Goal: Task Accomplishment & Management: Complete application form

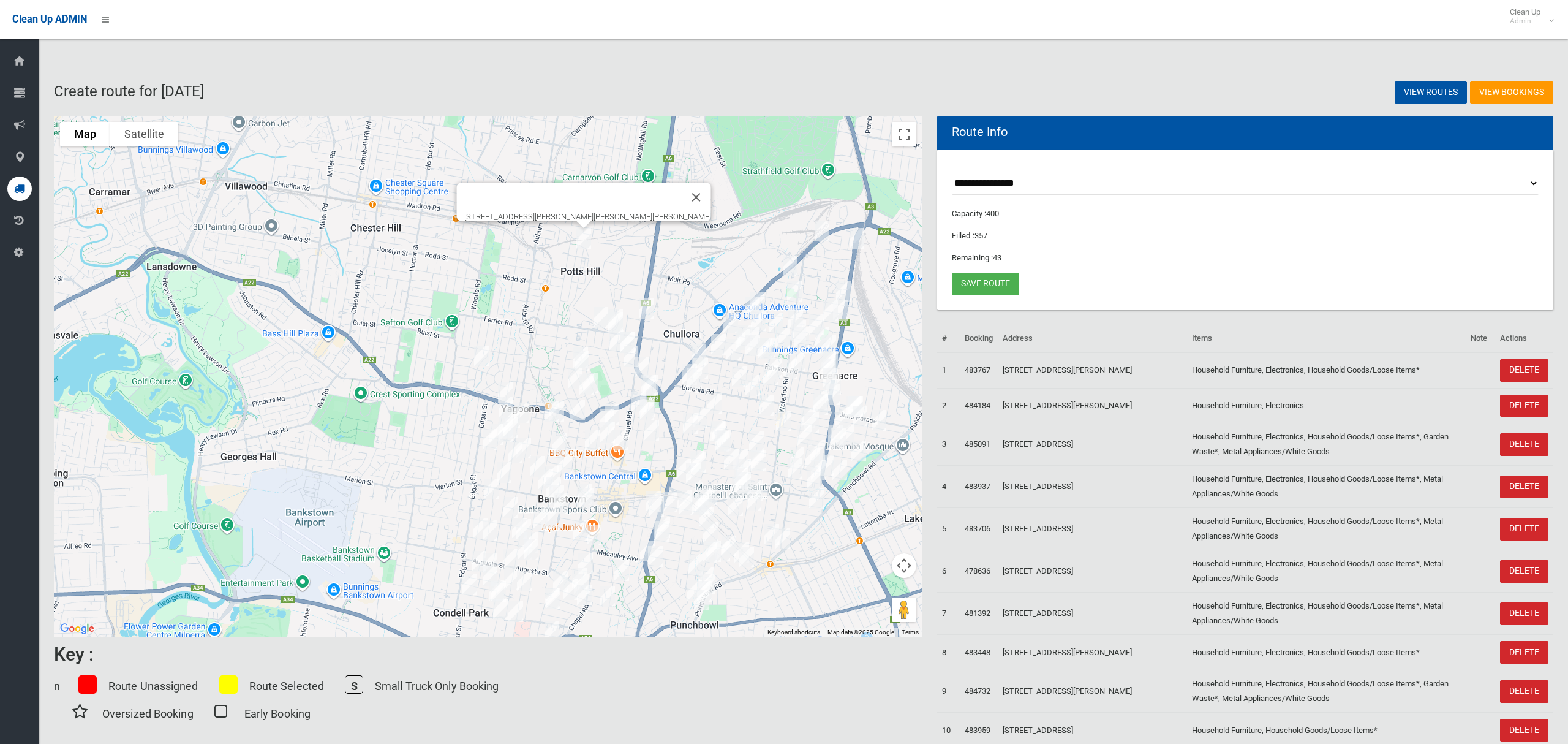
select select "*****"
click at [1042, 175] on select "**********" at bounding box center [1245, 183] width 587 height 22
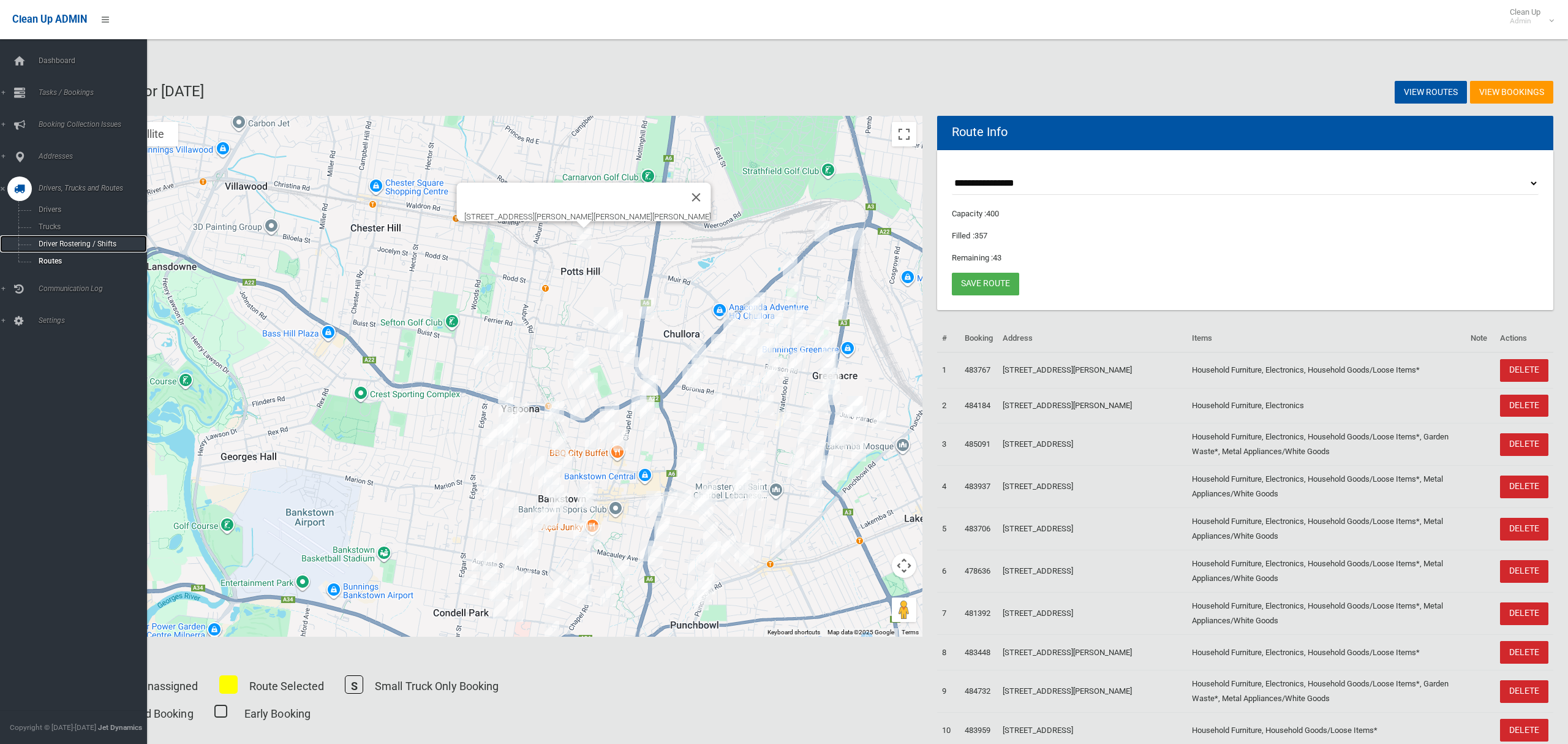
click at [62, 245] on span "Driver Rostering / Shifts" at bounding box center [86, 244] width 102 height 9
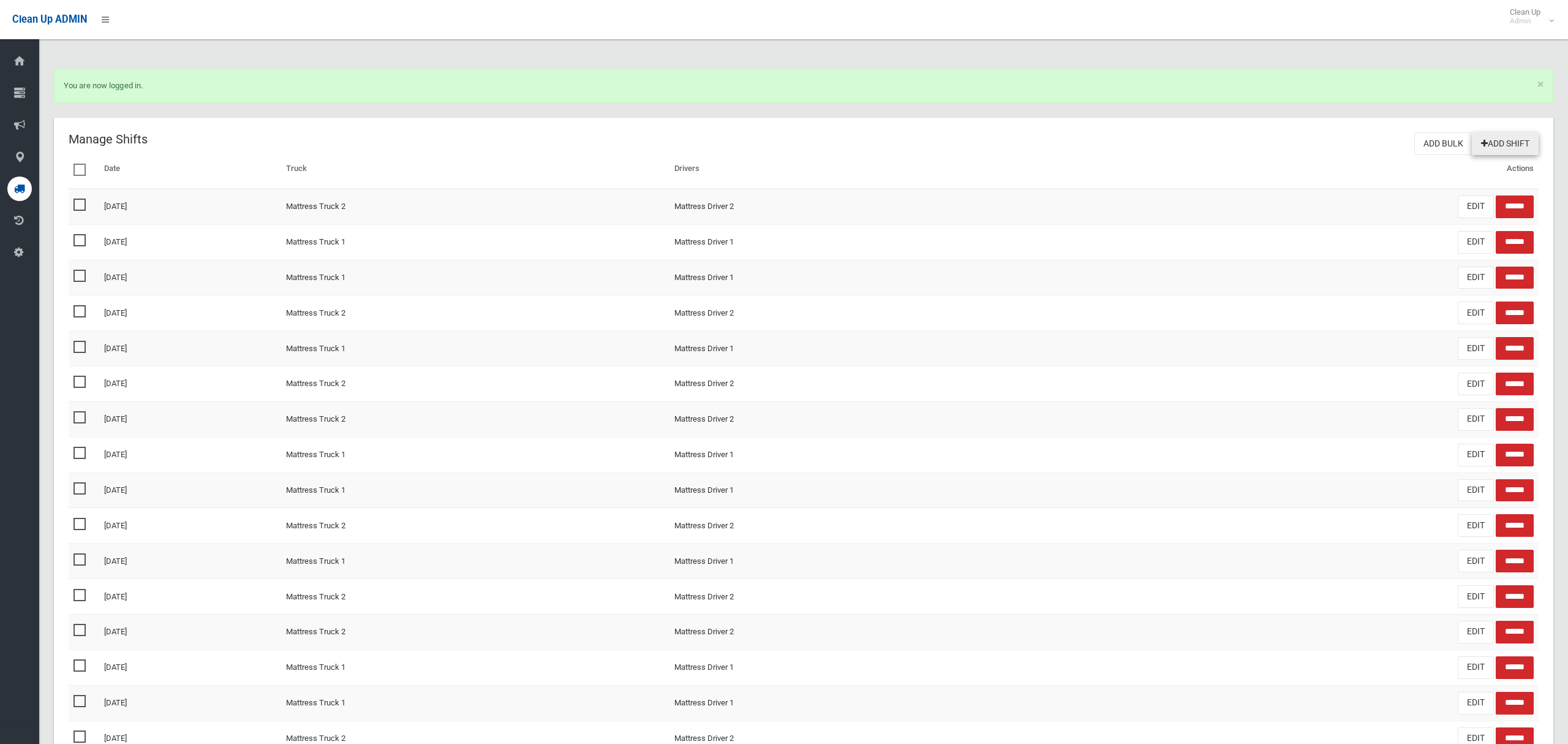
click at [1498, 140] on link "Add Shift" at bounding box center [1505, 143] width 67 height 22
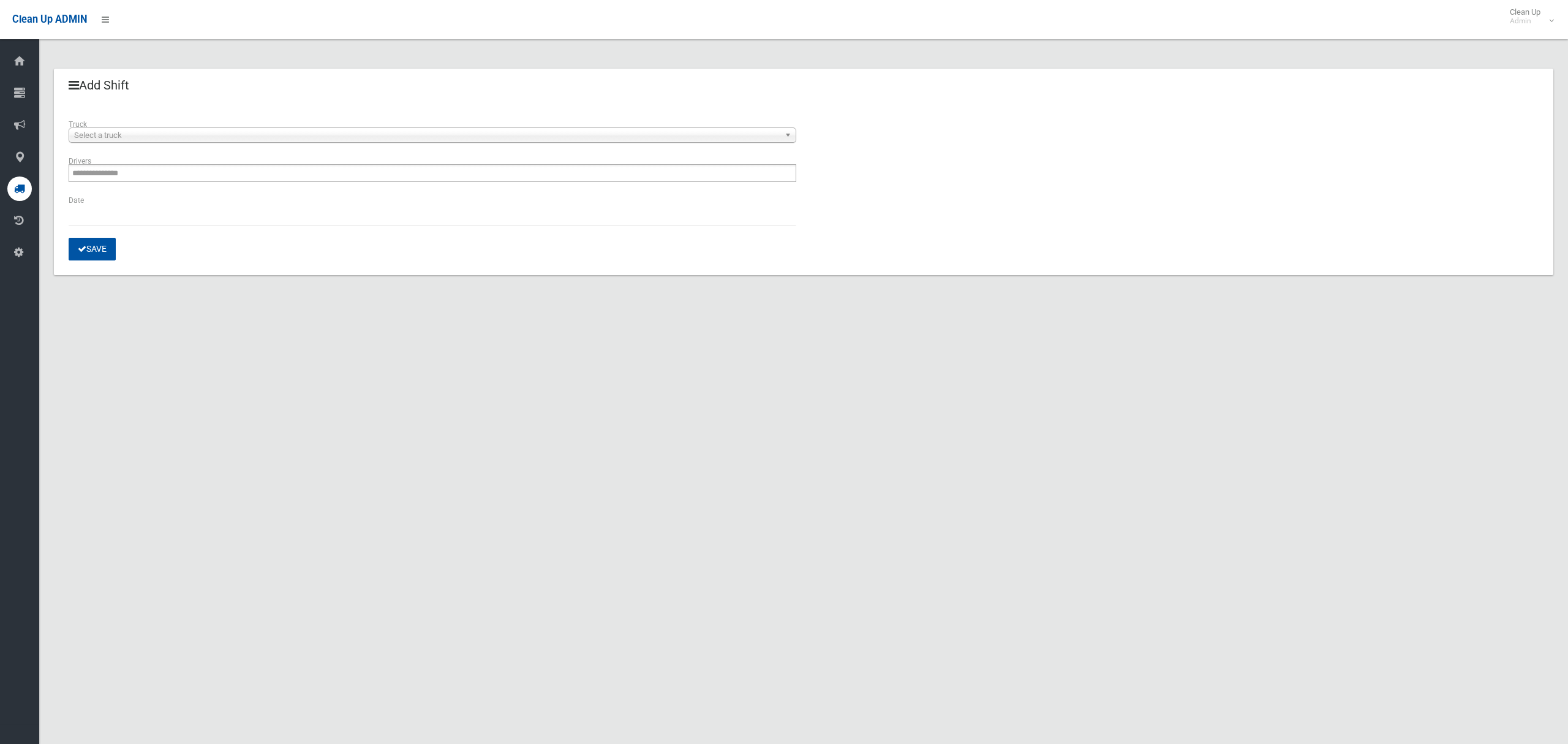
click at [139, 133] on span "Select a truck" at bounding box center [427, 135] width 706 height 15
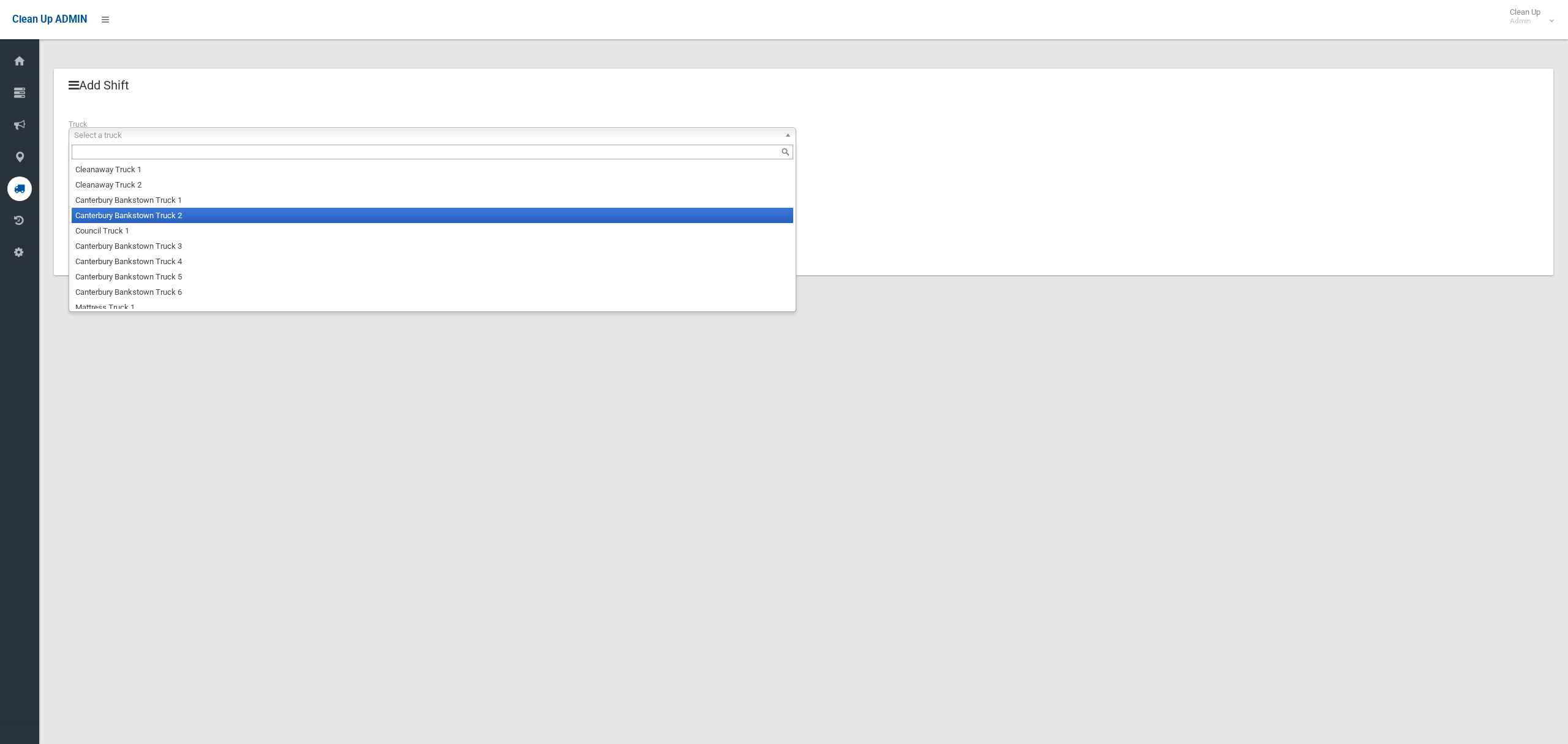
click at [150, 221] on li "Canterbury Bankstown Truck 2" at bounding box center [432, 215] width 721 height 16
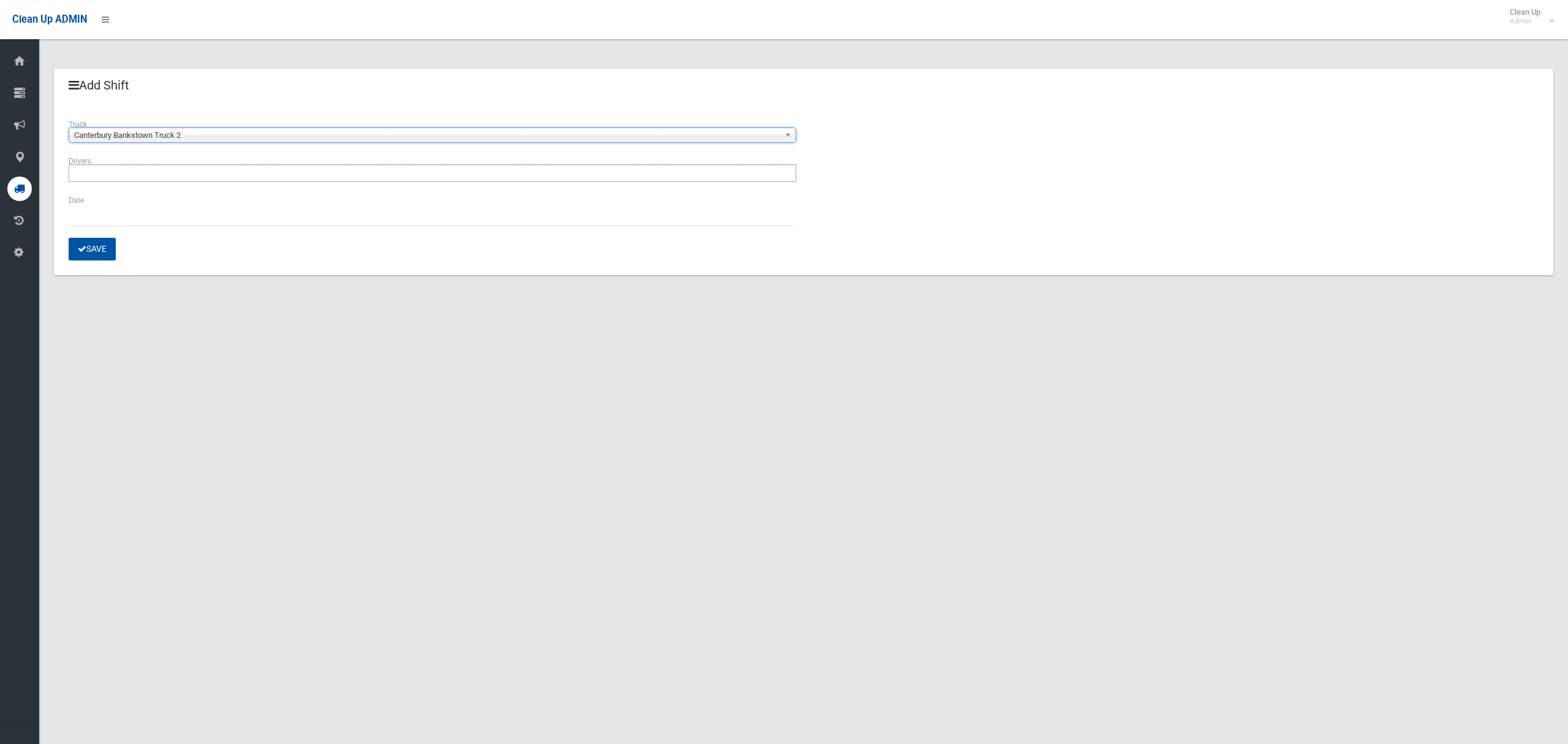
click at [136, 174] on input "text" at bounding box center [105, 173] width 65 height 16
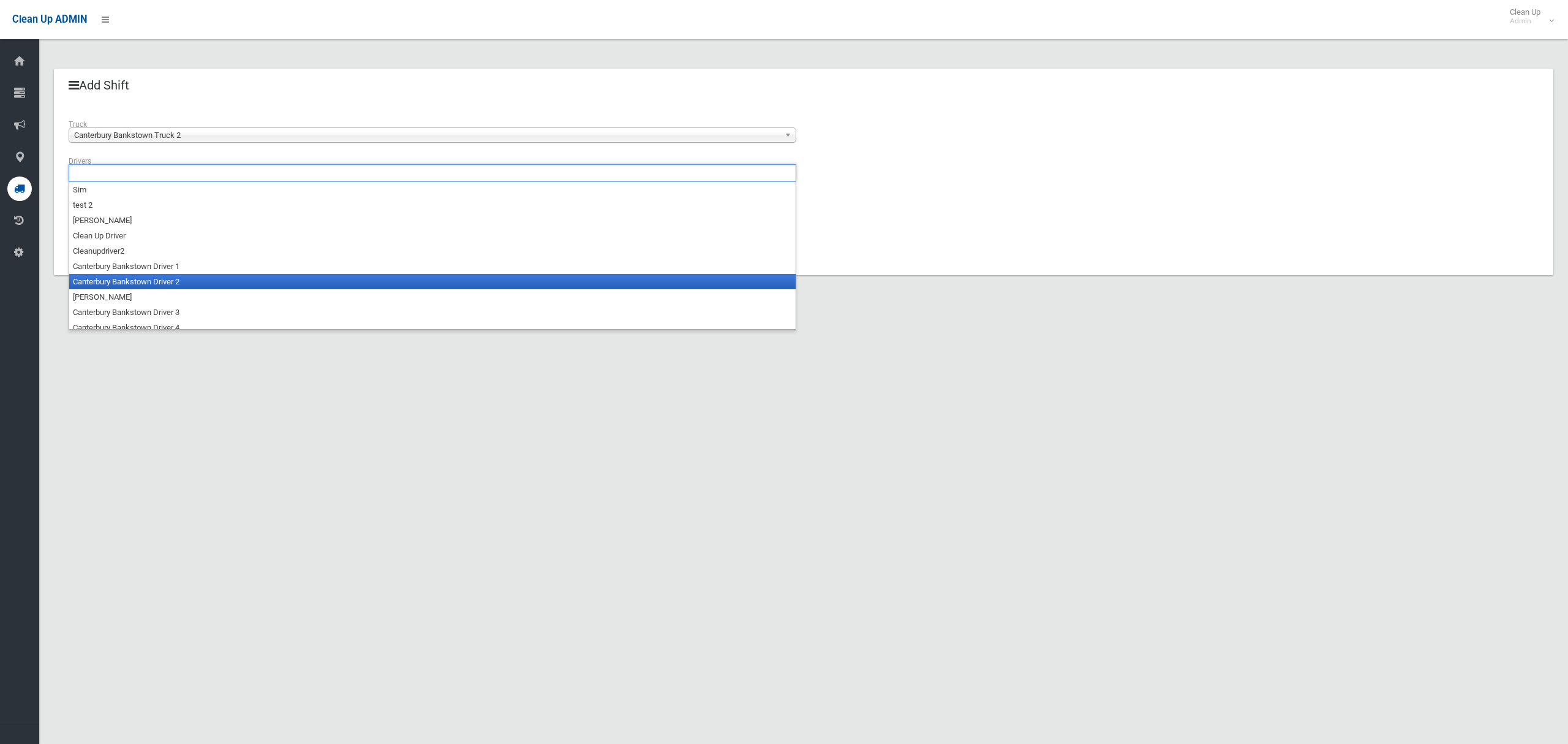
click at [130, 278] on li "Canterbury Bankstown Driver 2" at bounding box center [432, 282] width 727 height 16
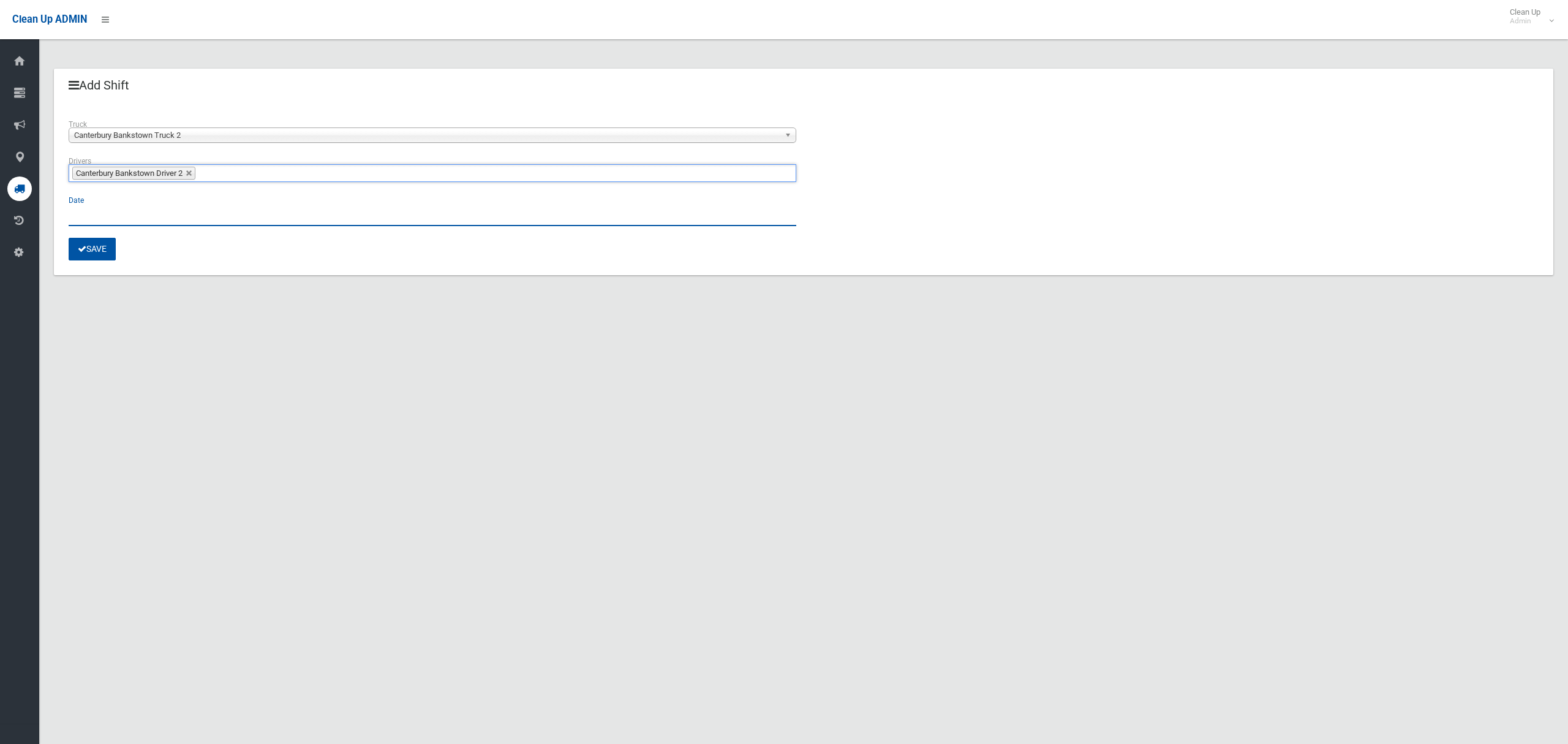
click at [81, 213] on input "text" at bounding box center [432, 214] width 727 height 22
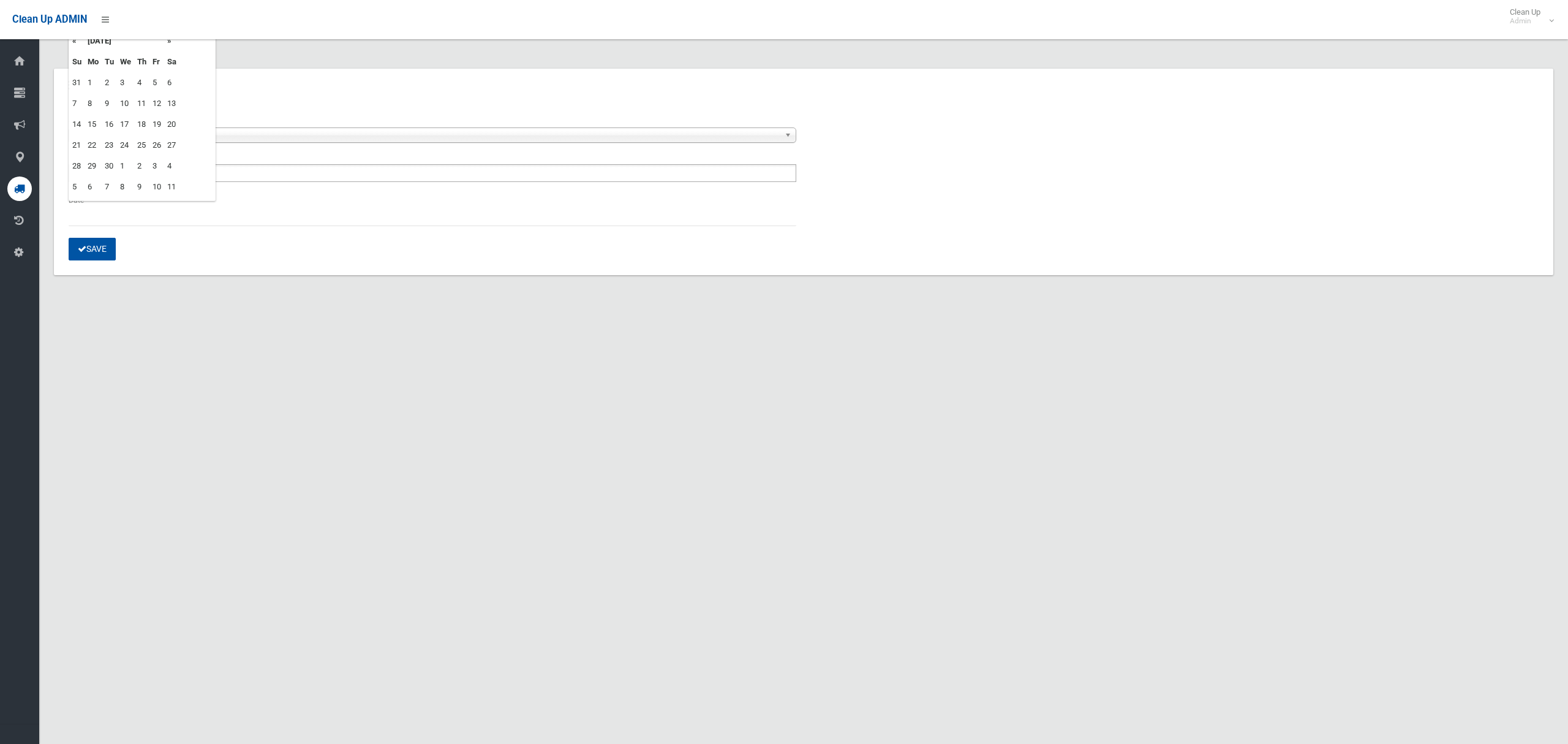
click at [93, 142] on td "22" at bounding box center [93, 145] width 17 height 21
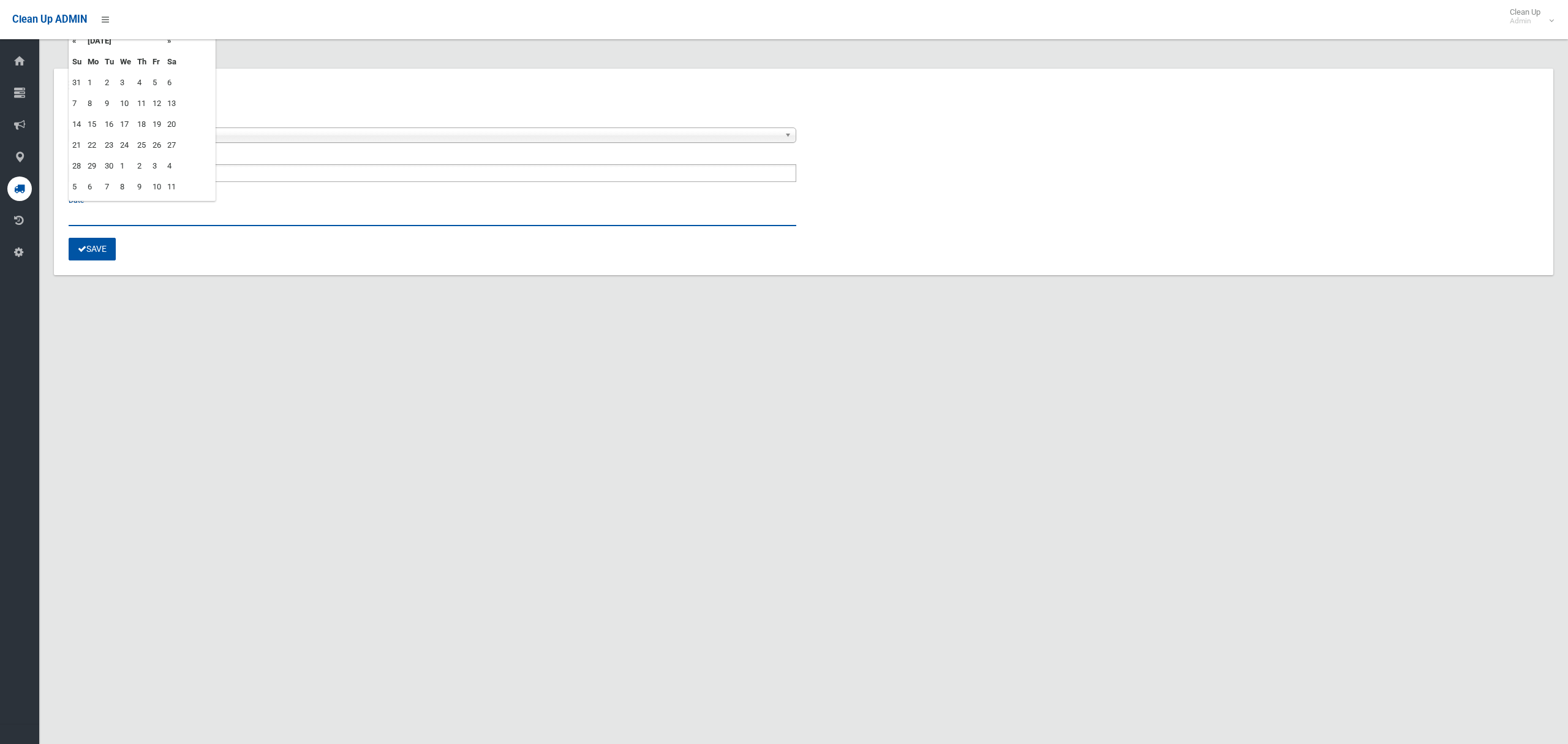
type input "**********"
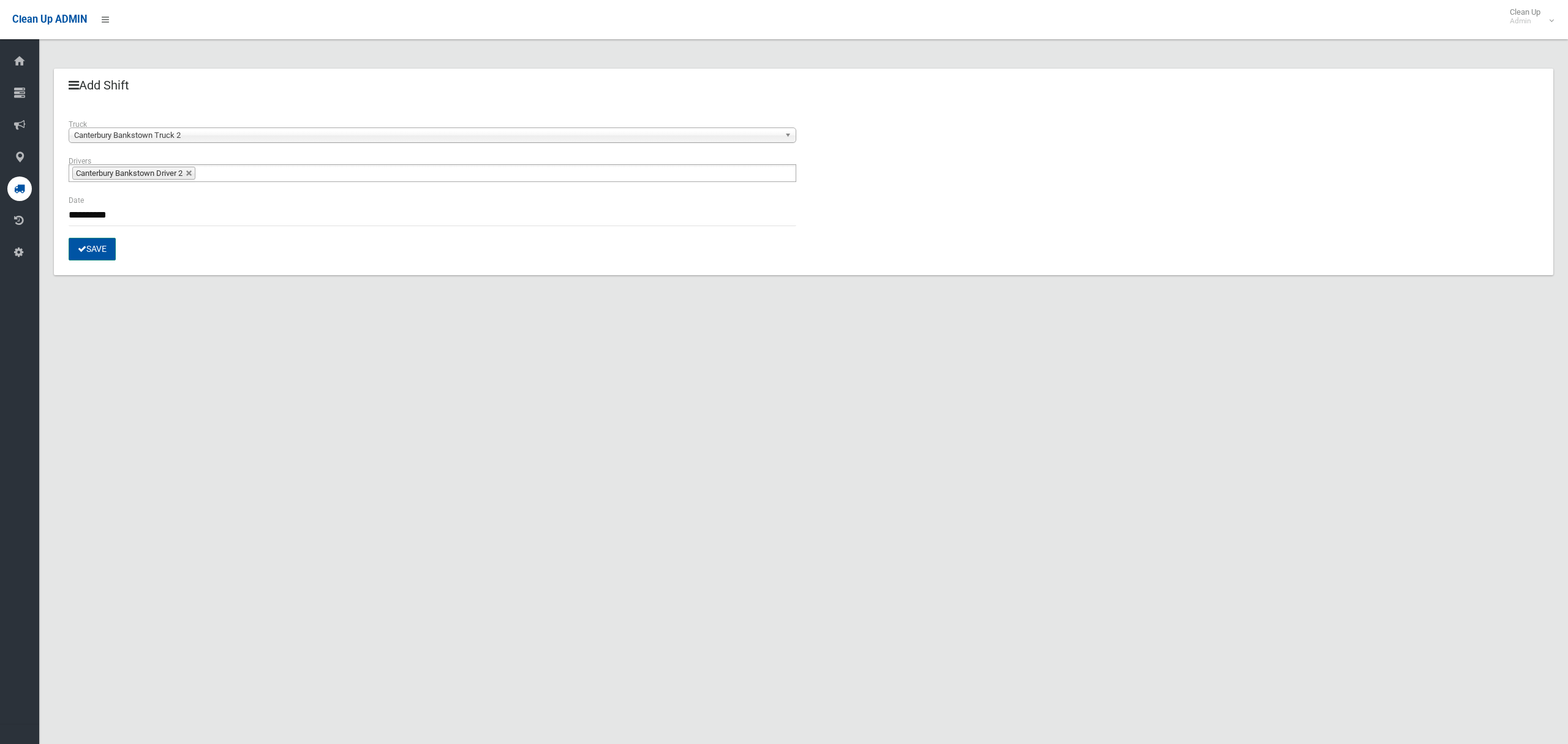
click at [88, 253] on button "Save" at bounding box center [92, 249] width 48 height 22
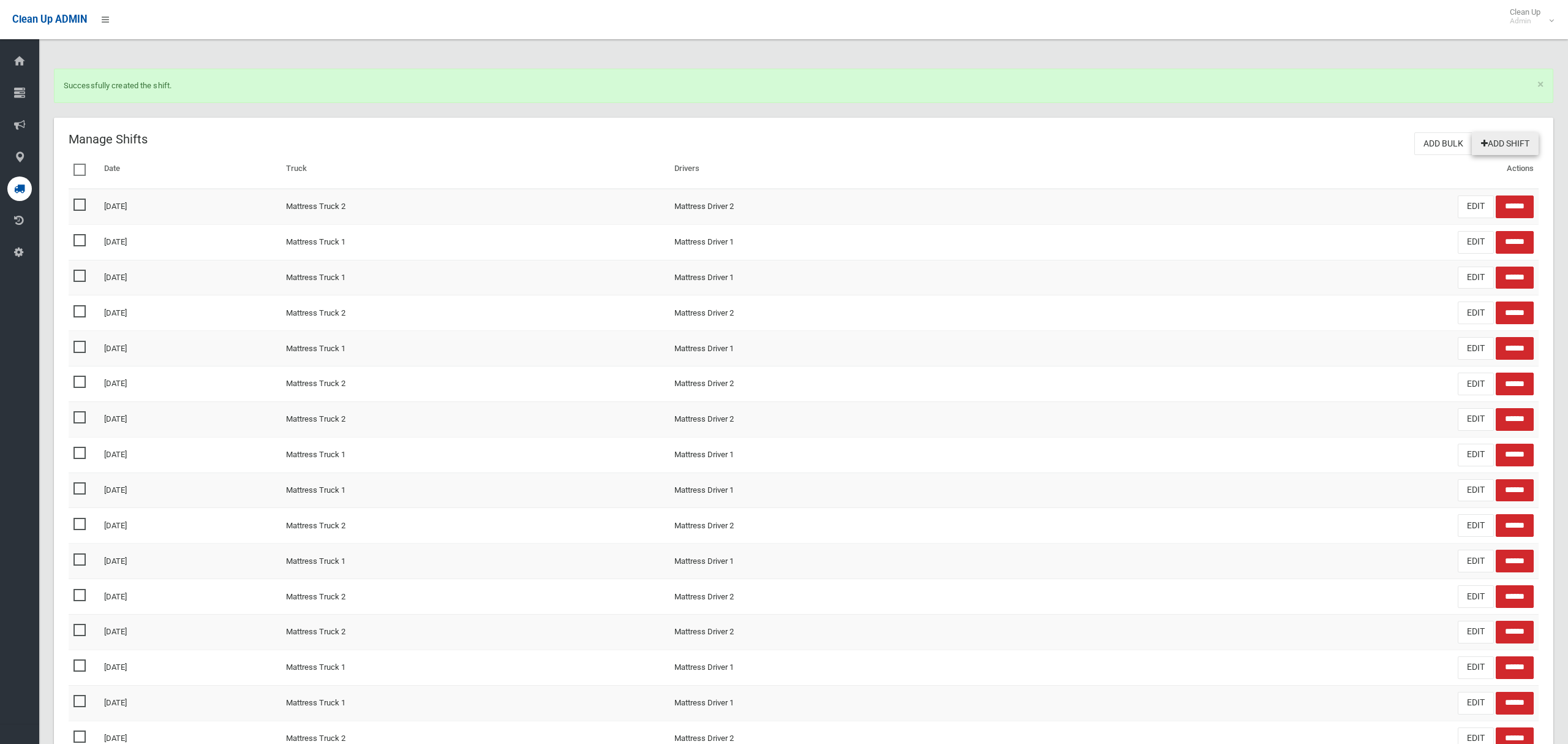
click at [1491, 146] on link "Add Shift" at bounding box center [1505, 143] width 67 height 22
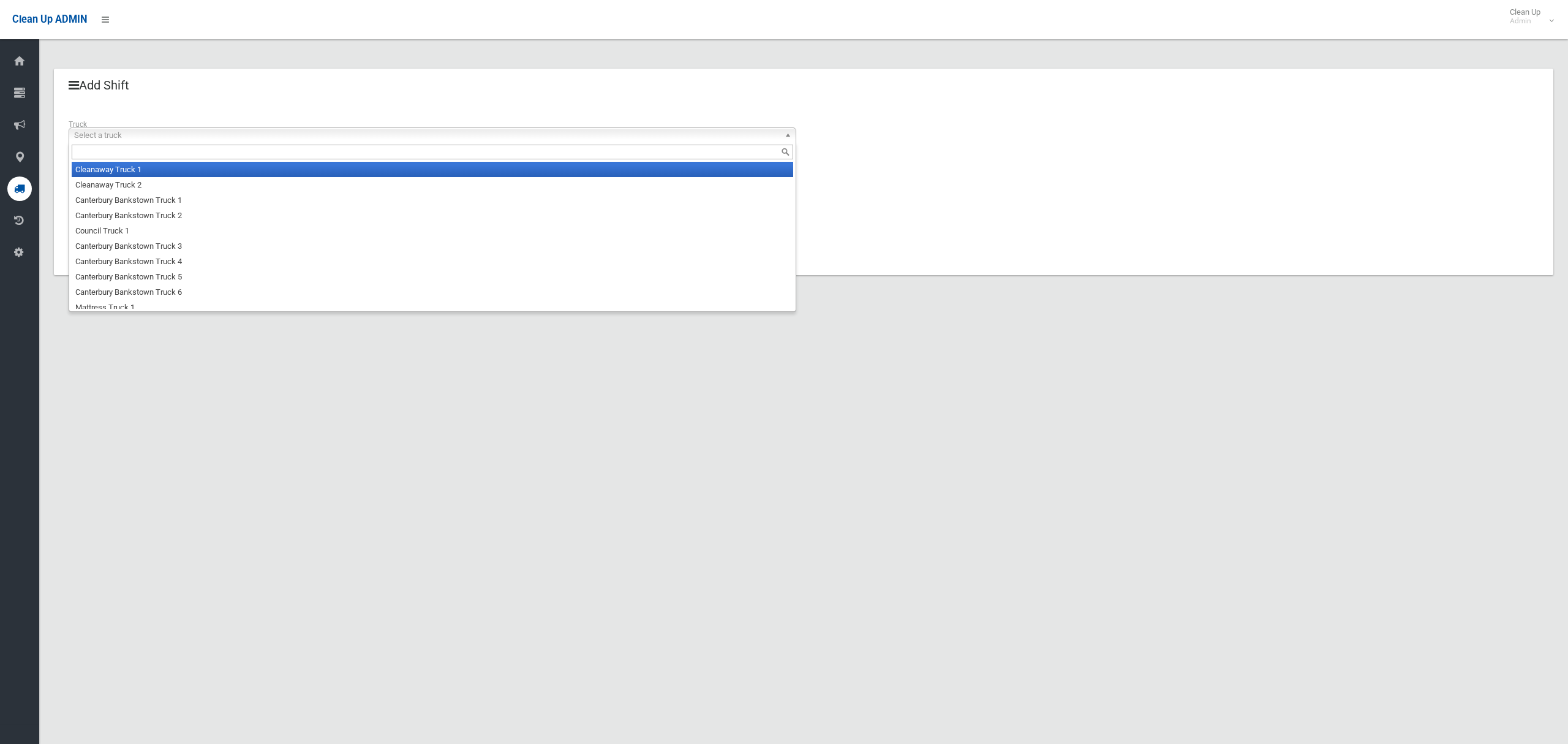
click at [163, 140] on span "Select a truck" at bounding box center [427, 135] width 706 height 15
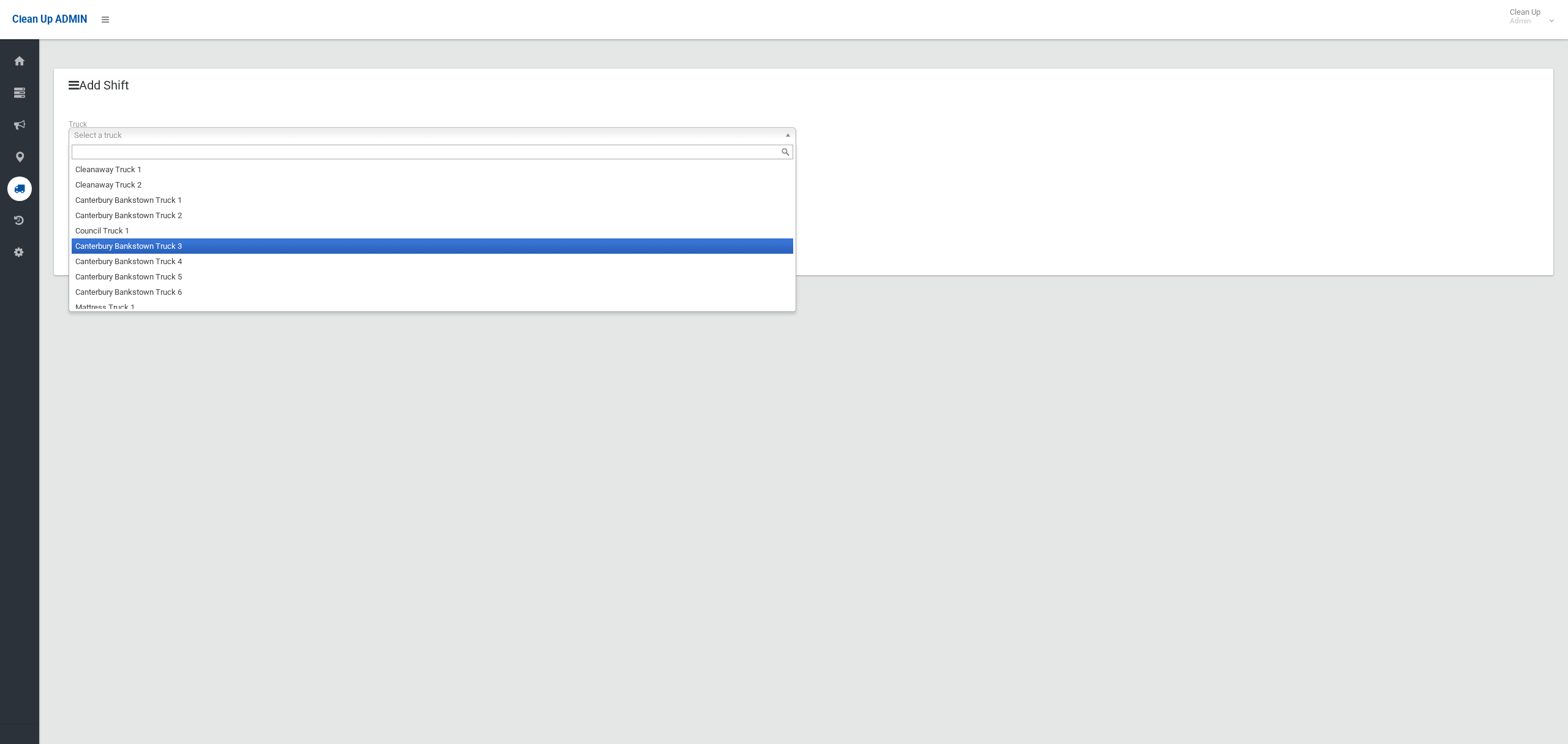
click at [162, 250] on li "Canterbury Bankstown Truck 3" at bounding box center [432, 246] width 721 height 16
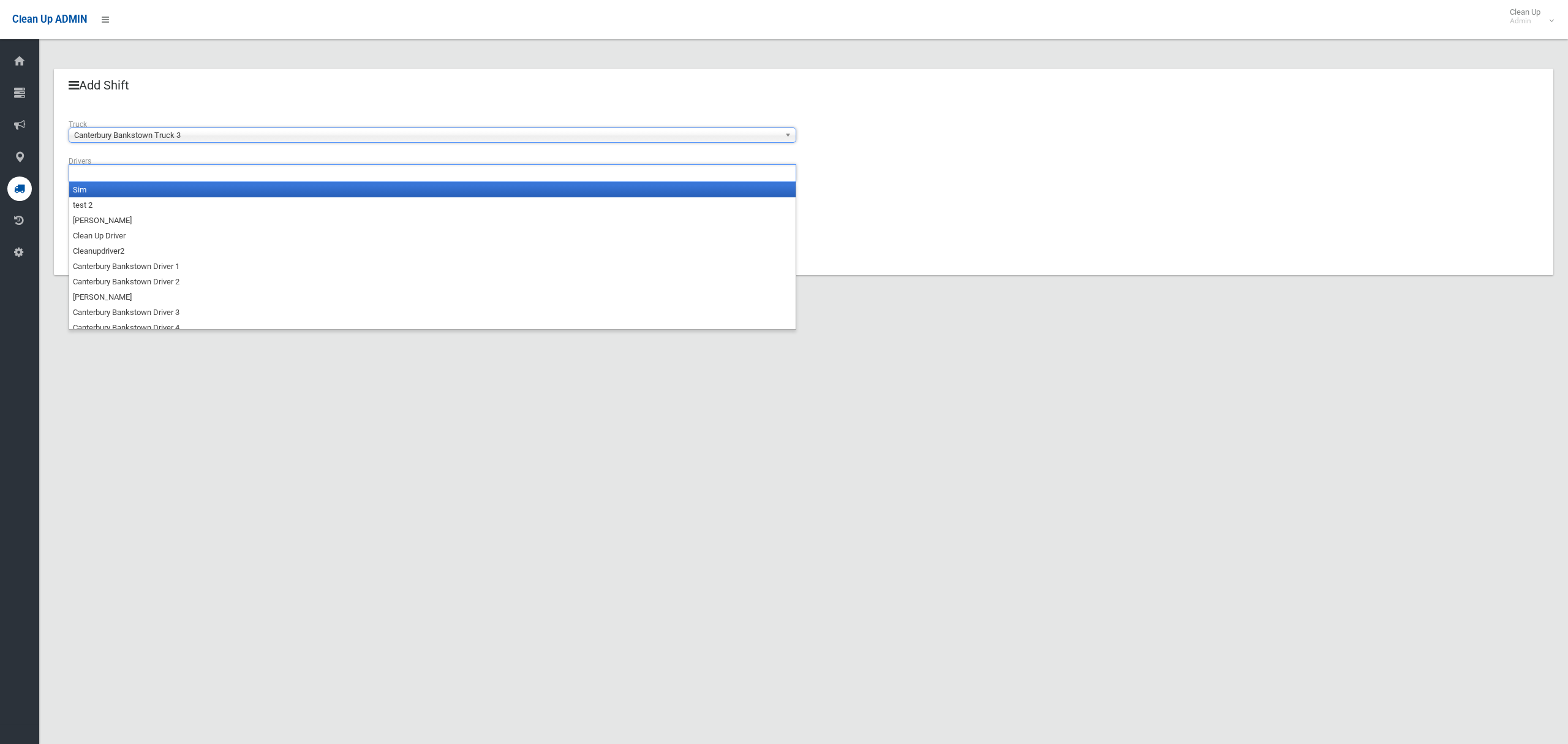
click at [117, 174] on input "text" at bounding box center [105, 173] width 65 height 16
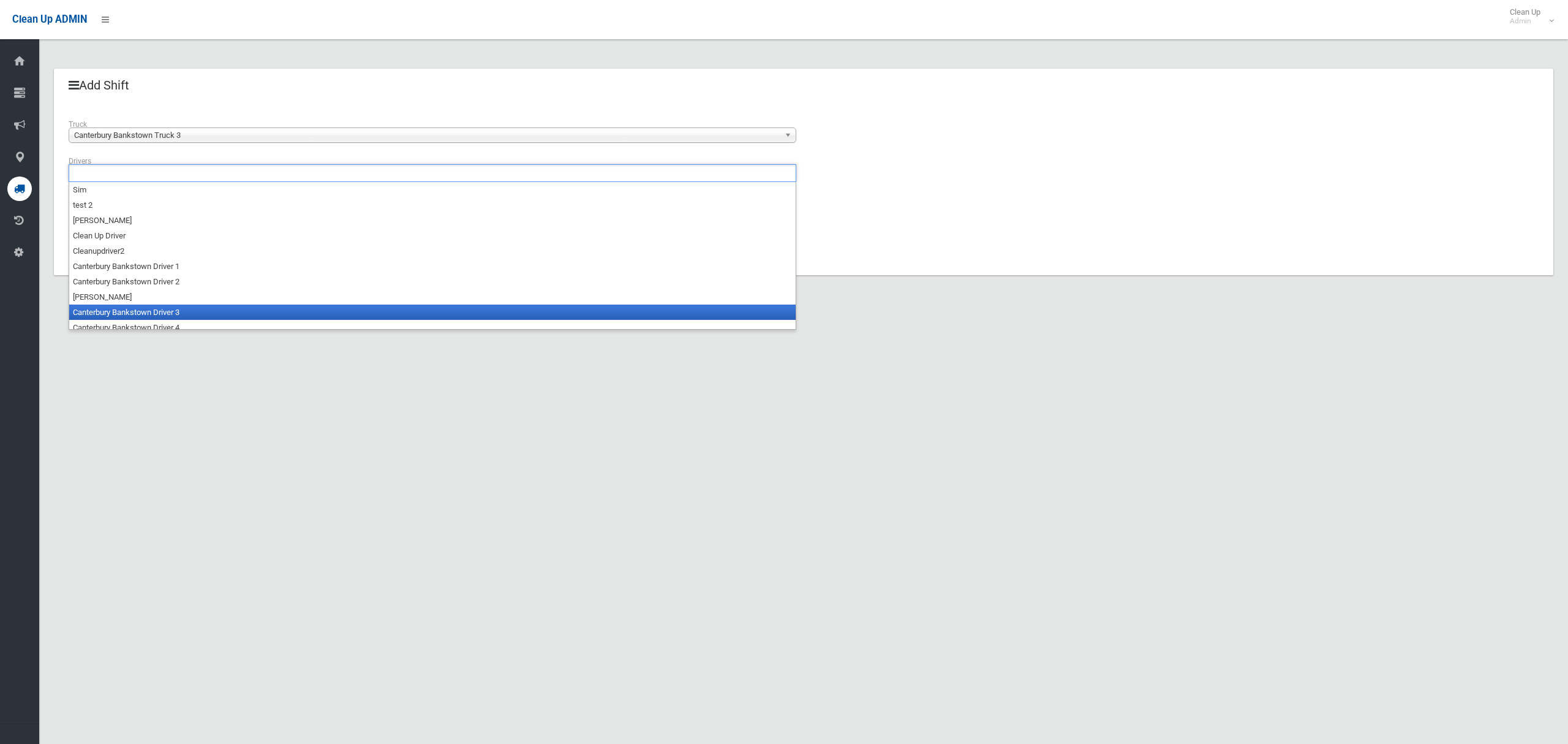
click at [127, 313] on li "Canterbury Bankstown Driver 3" at bounding box center [432, 312] width 727 height 16
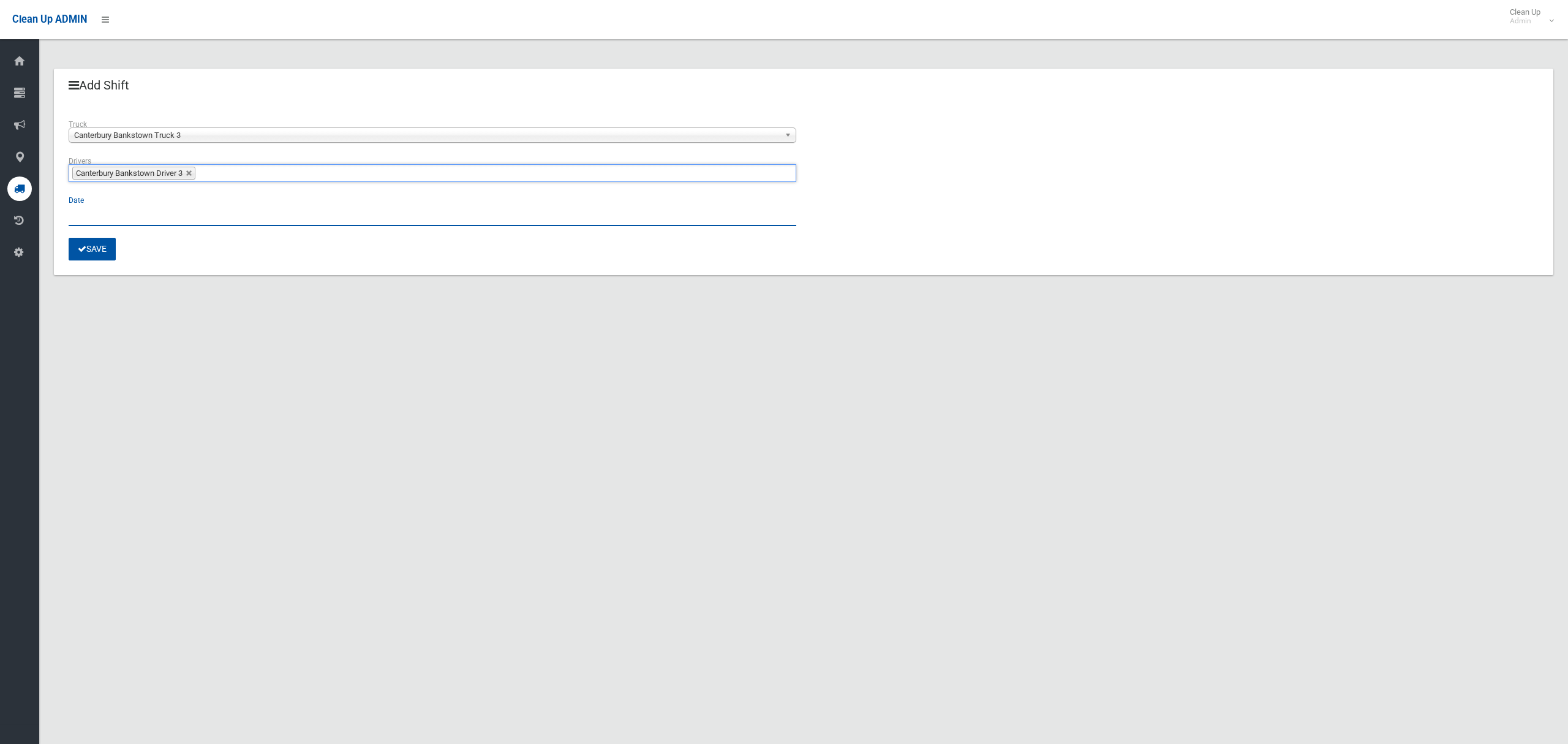
click at [90, 215] on input "text" at bounding box center [432, 214] width 727 height 22
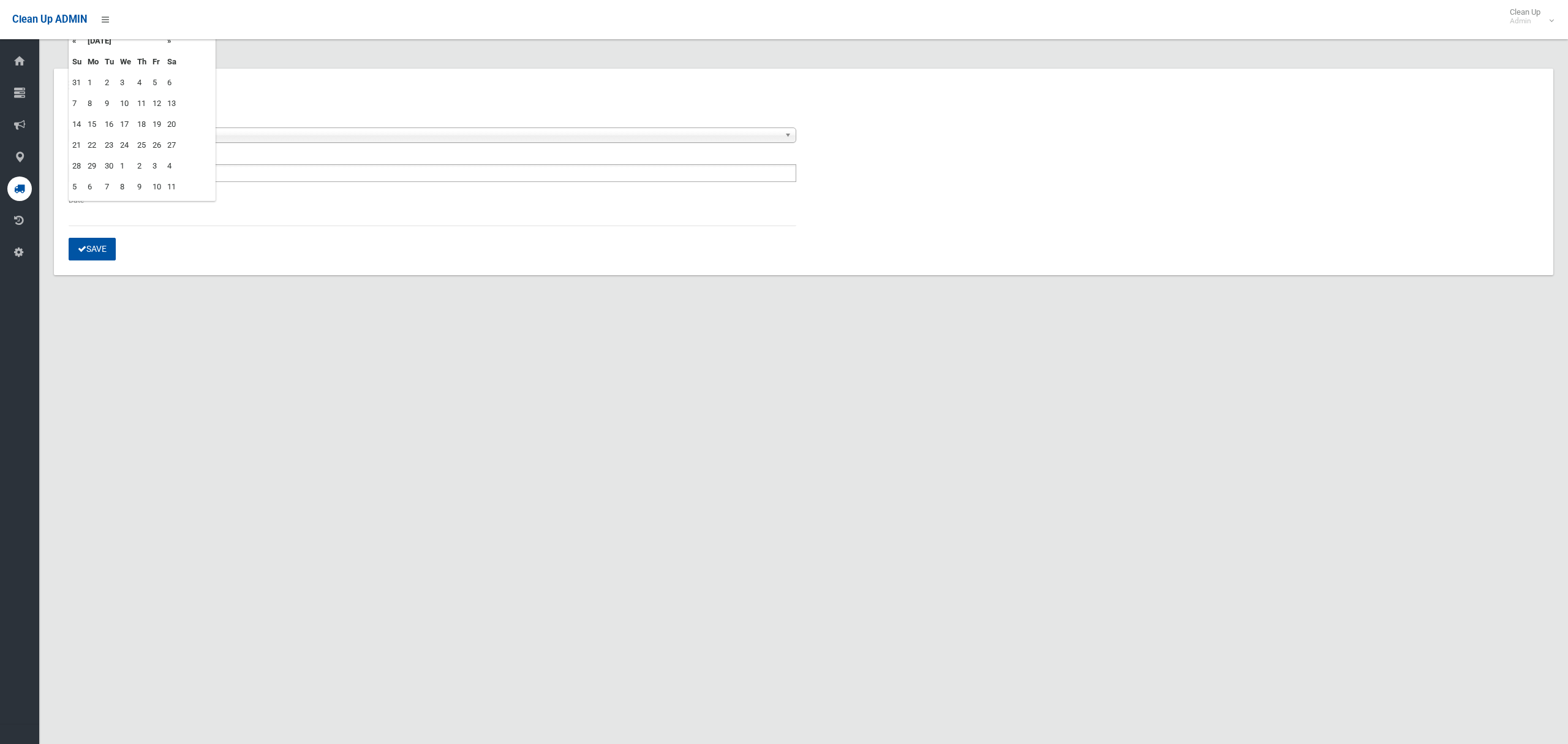
click at [91, 145] on td "22" at bounding box center [93, 145] width 17 height 21
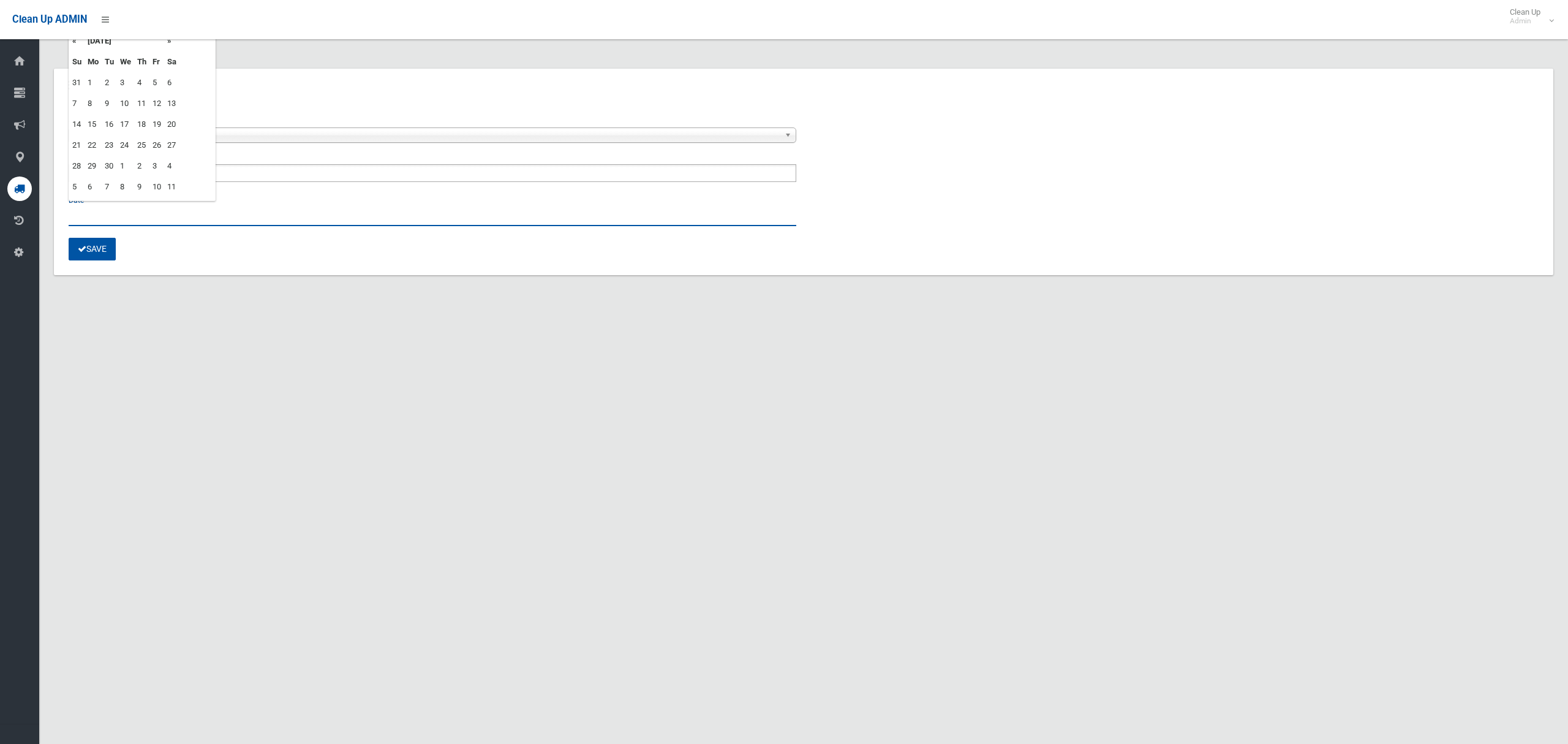
type input "**********"
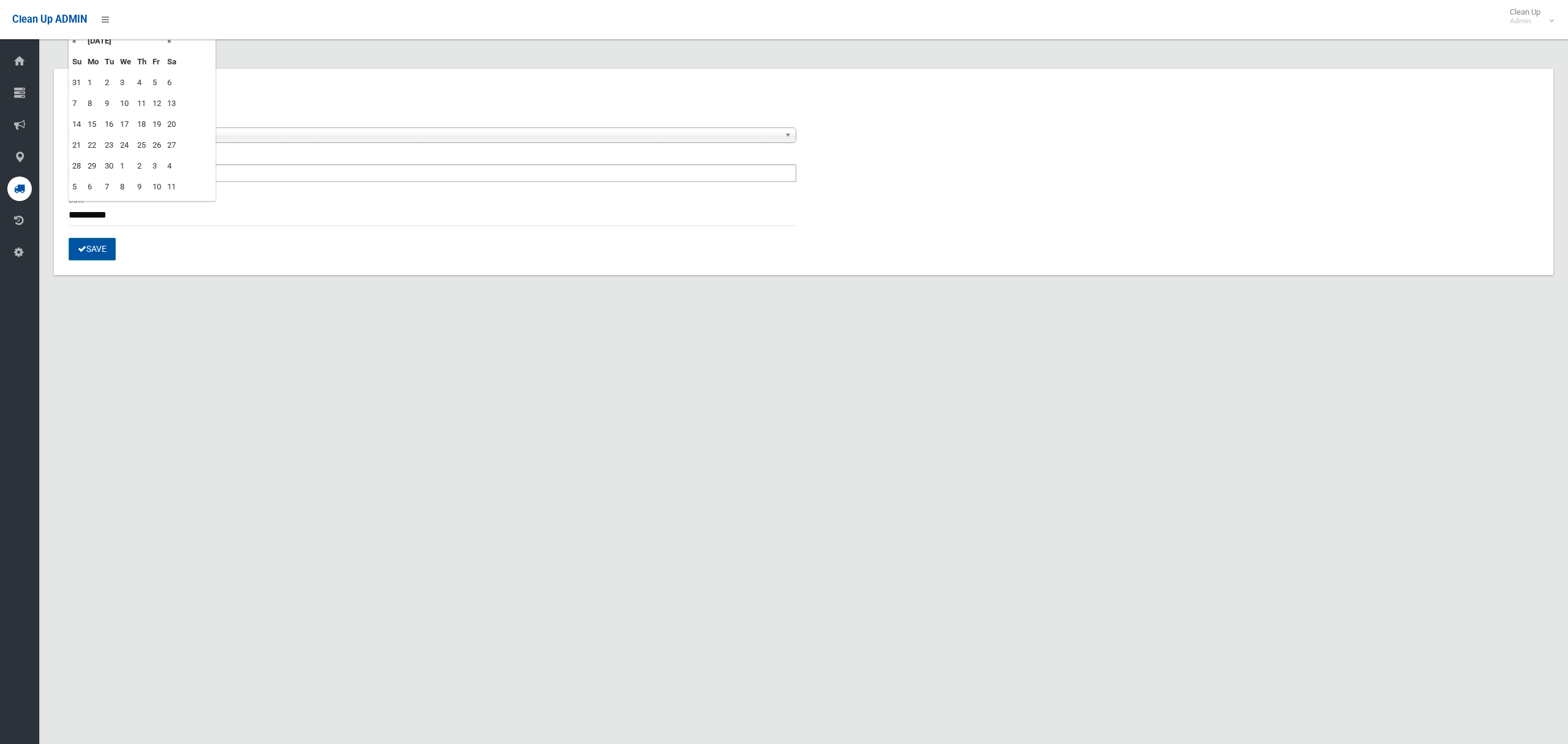
click at [98, 251] on button "Save" at bounding box center [92, 249] width 48 height 22
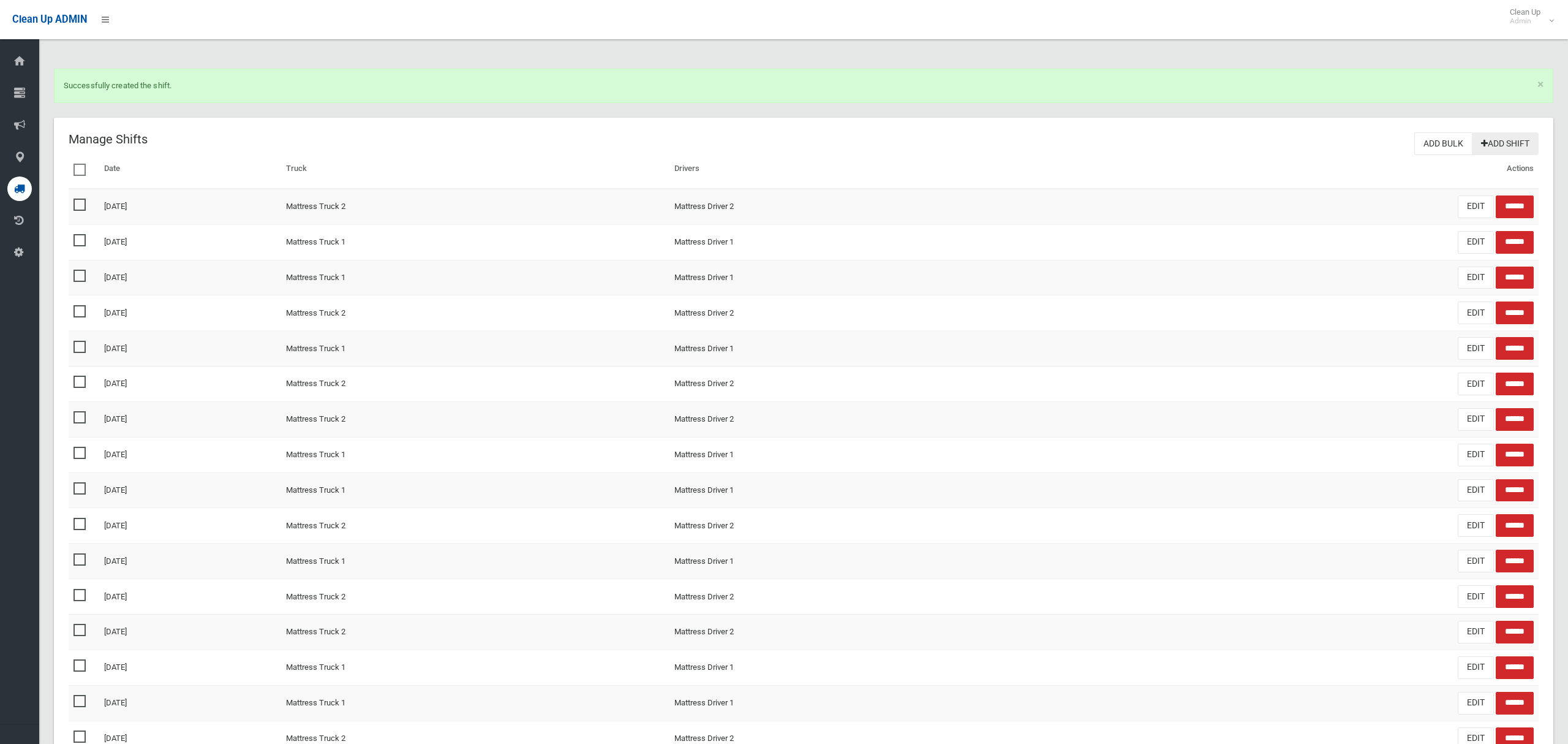
click at [1488, 145] on link "Add Shift" at bounding box center [1505, 143] width 67 height 22
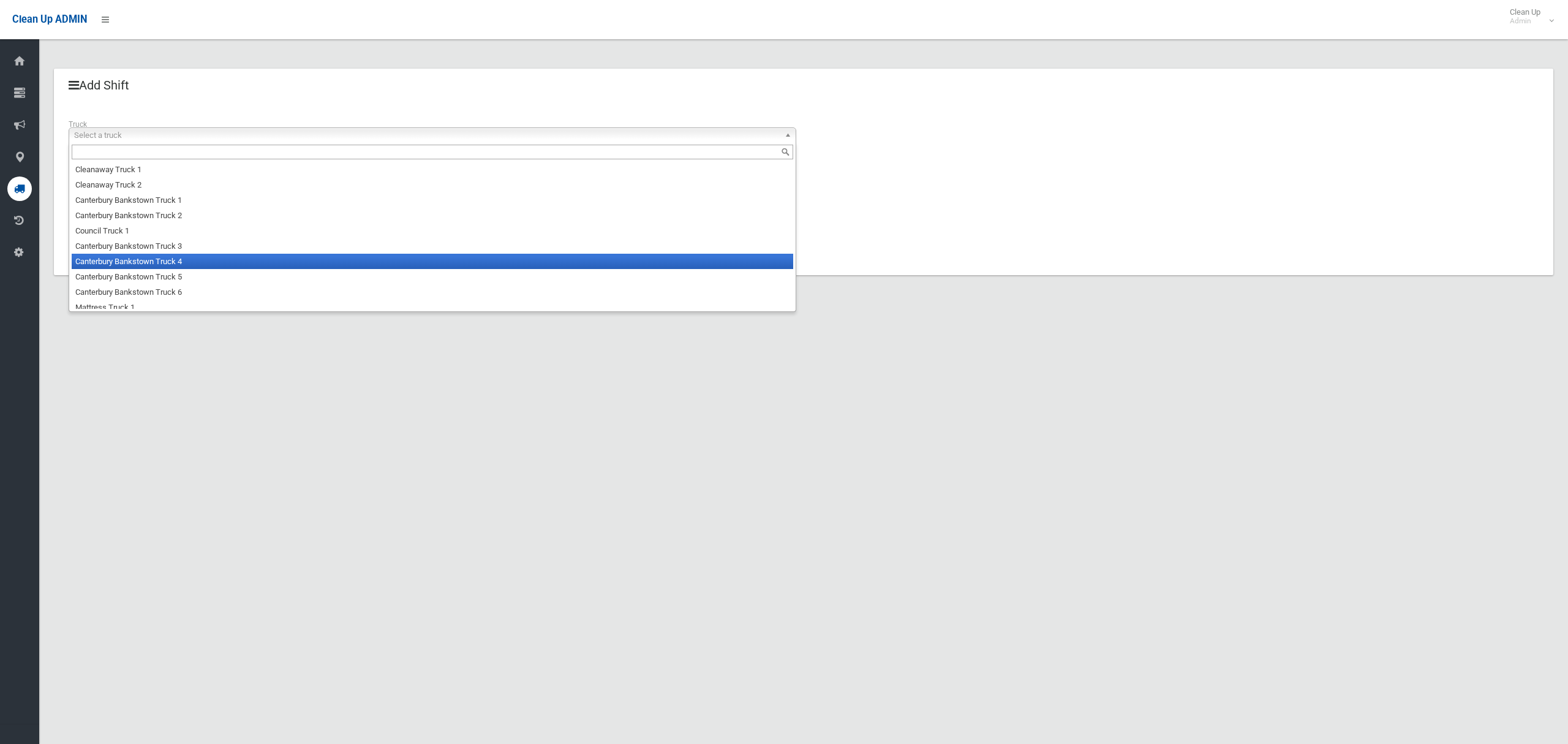
click at [136, 264] on li "Canterbury Bankstown Truck 4" at bounding box center [432, 262] width 721 height 16
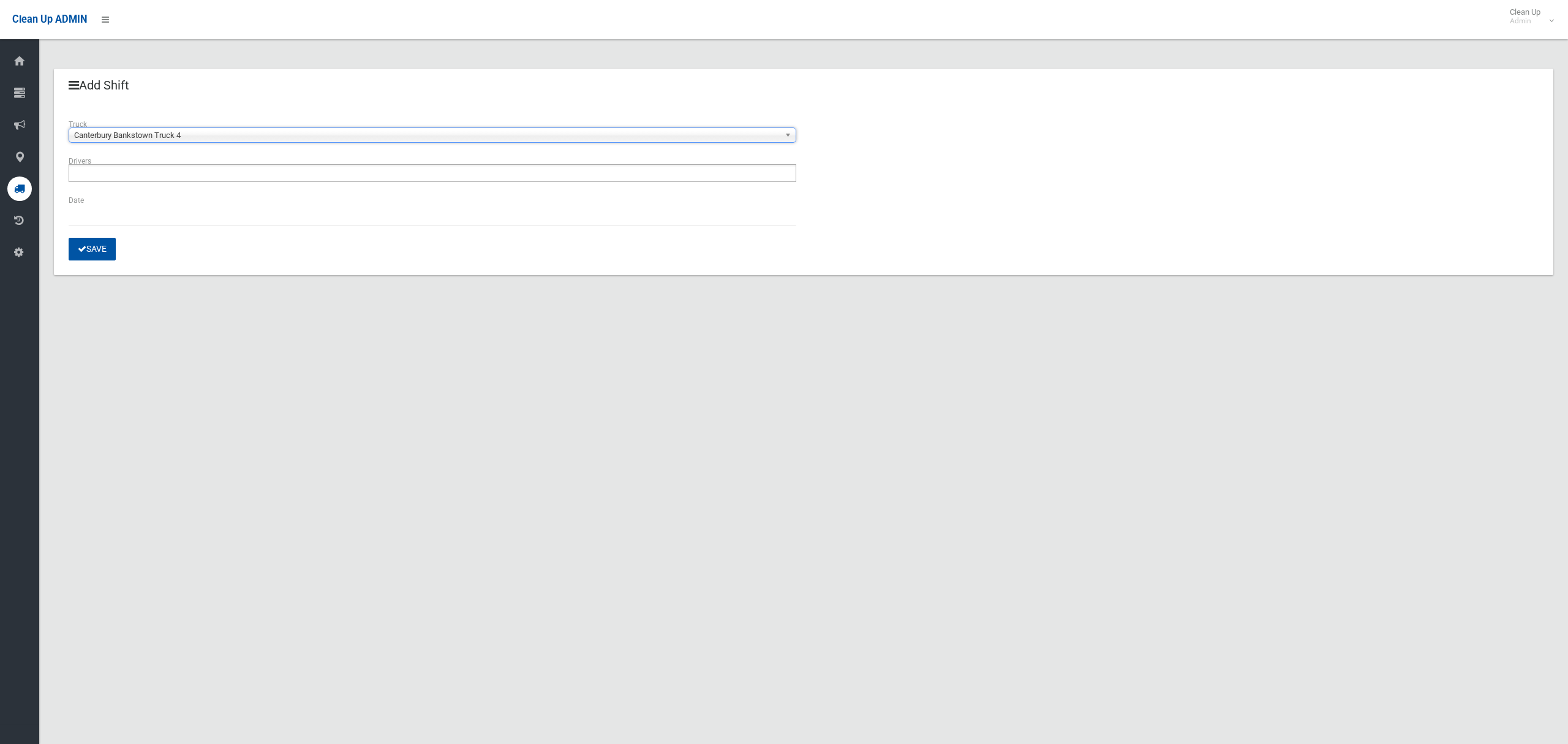
click at [119, 178] on input "text" at bounding box center [105, 173] width 65 height 16
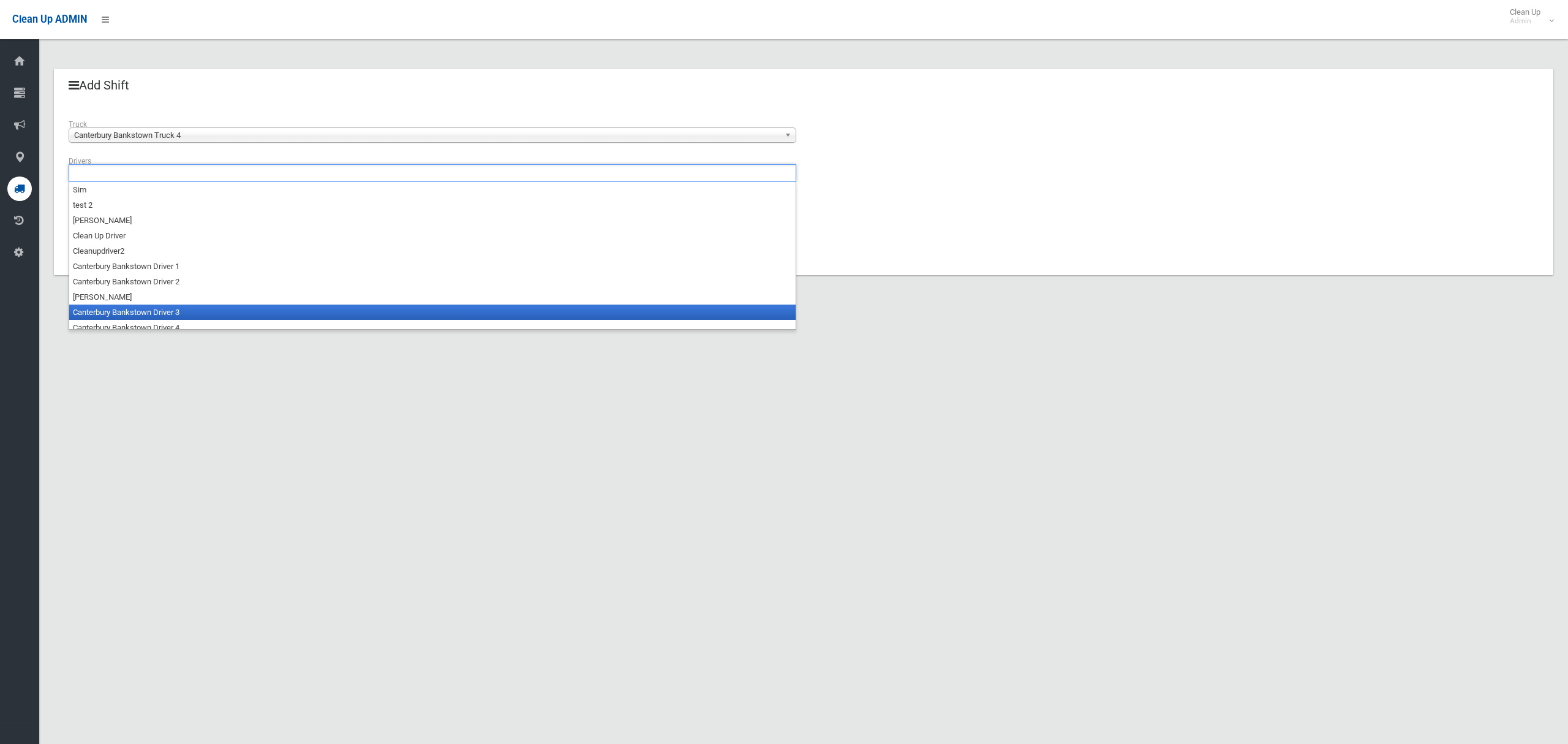
scroll to position [6, 0]
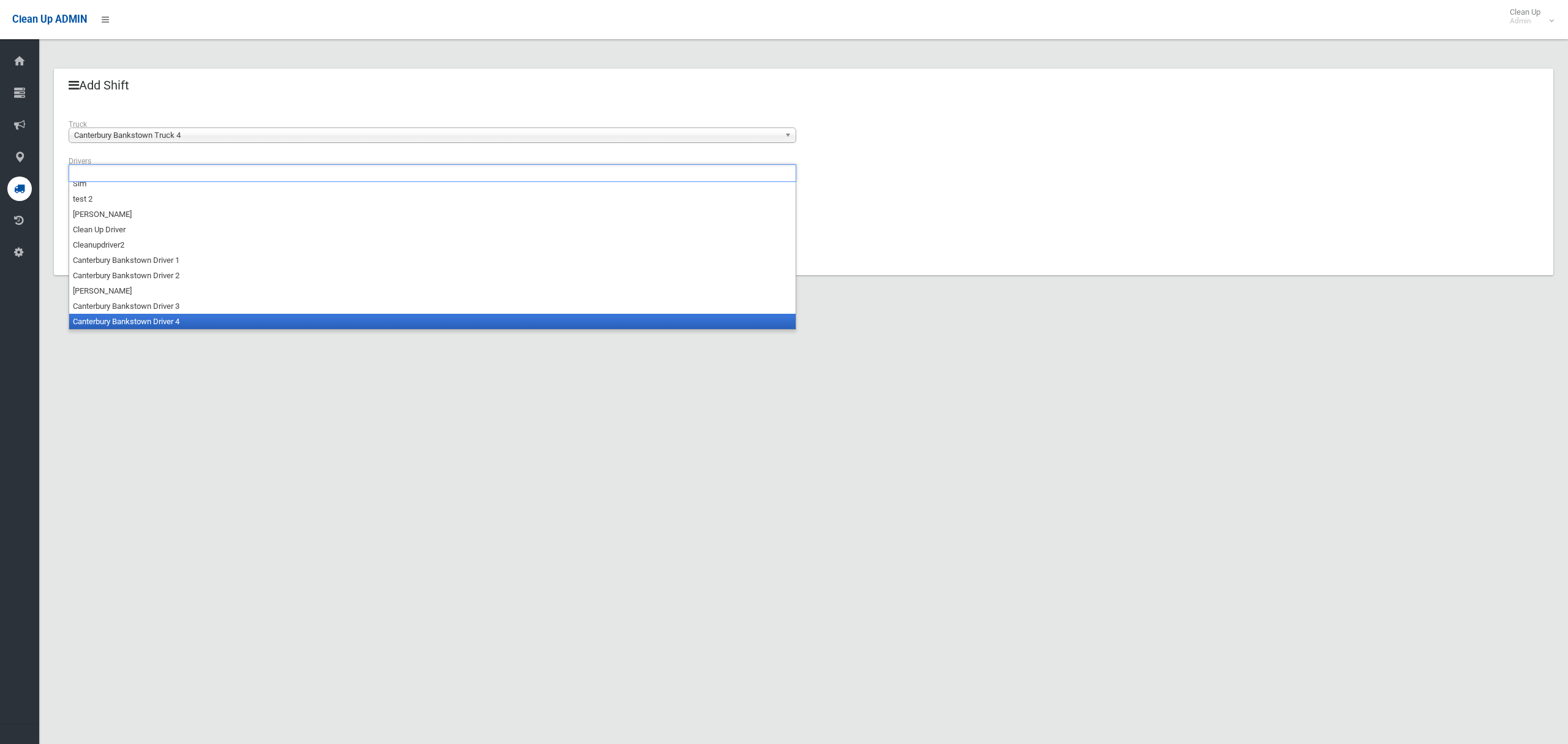
click at [125, 321] on li "Canterbury Bankstown Driver 4" at bounding box center [432, 321] width 727 height 16
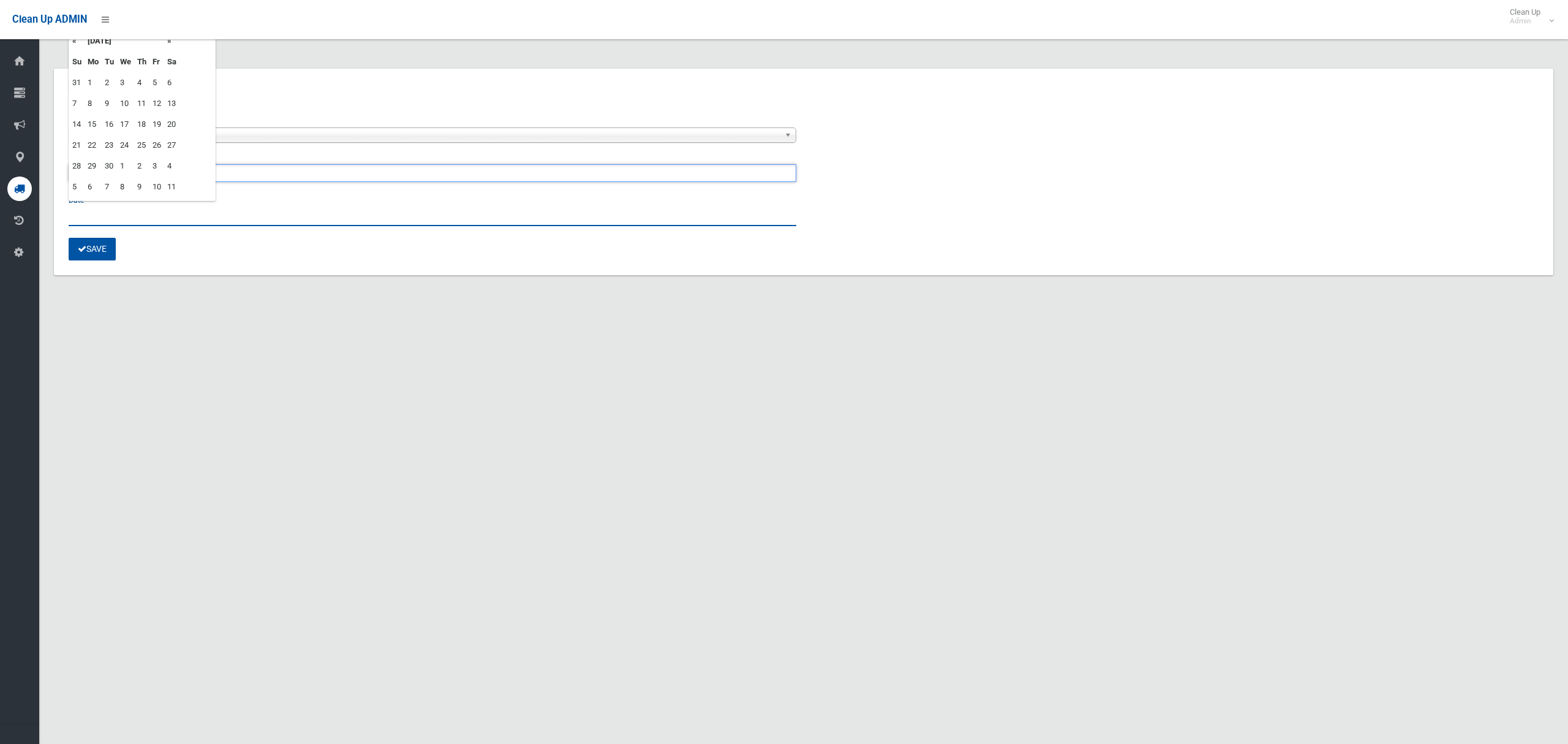
click at [84, 212] on input "text" at bounding box center [432, 214] width 727 height 22
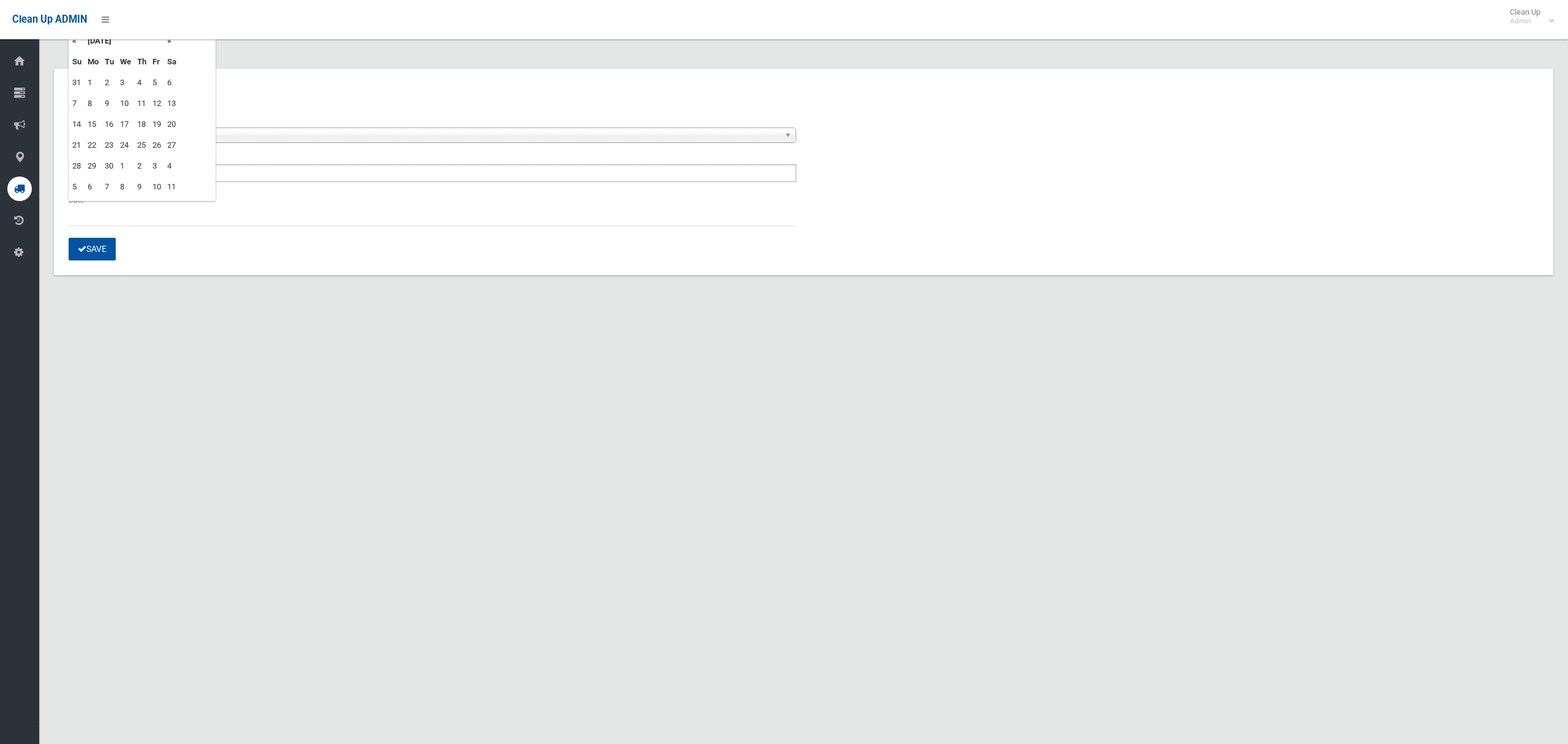
click at [92, 143] on td "22" at bounding box center [93, 145] width 17 height 21
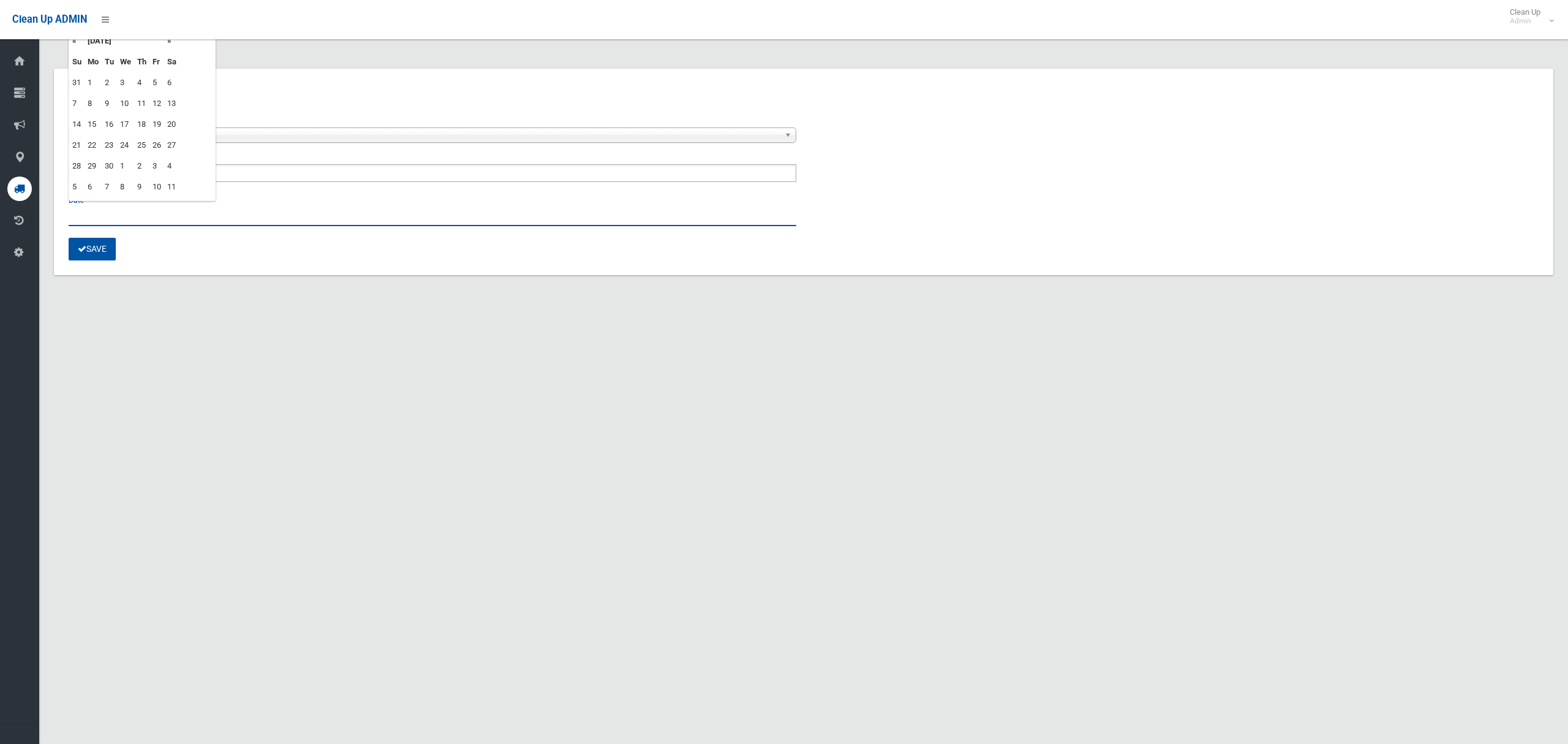
type input "**********"
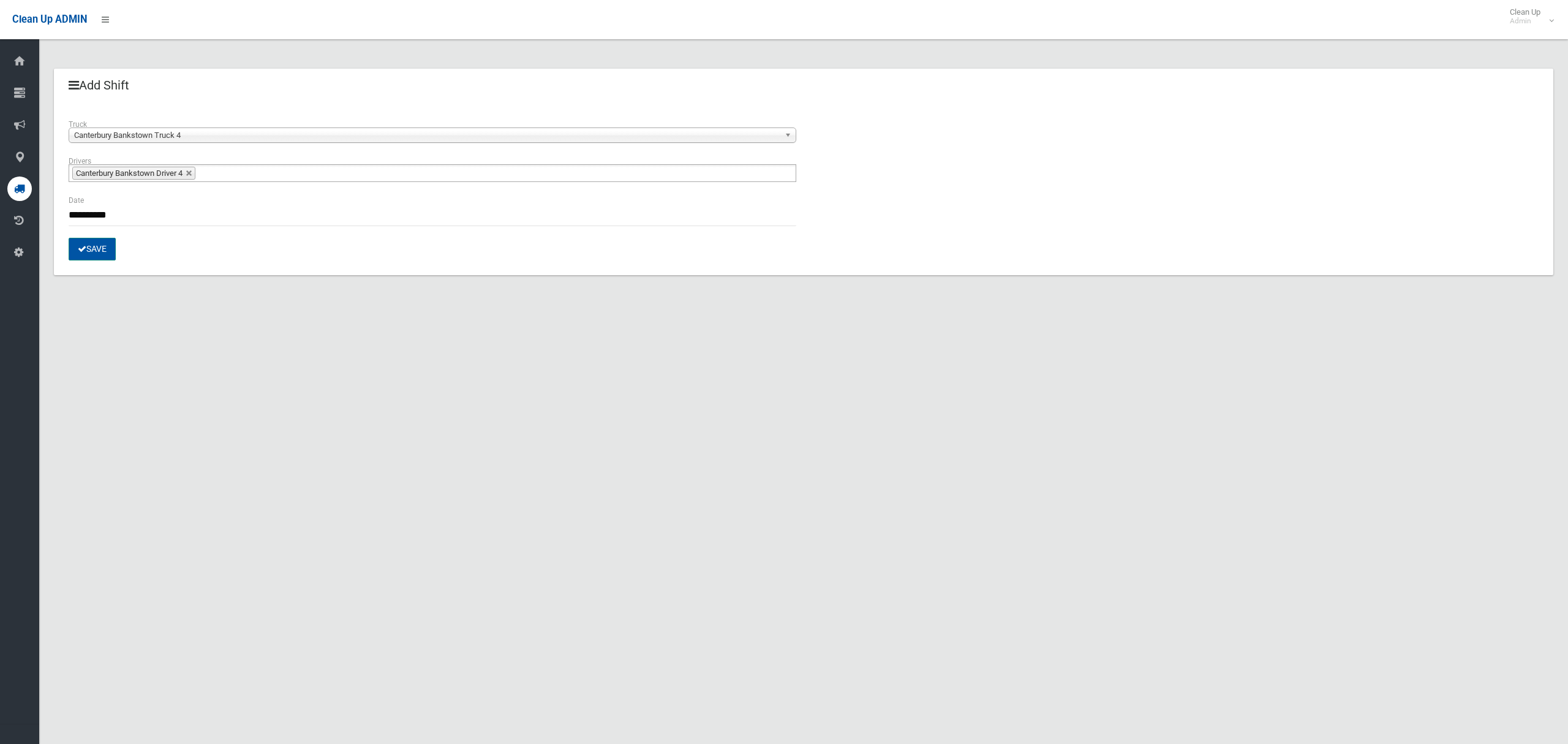
click at [100, 253] on button "Save" at bounding box center [92, 249] width 48 height 22
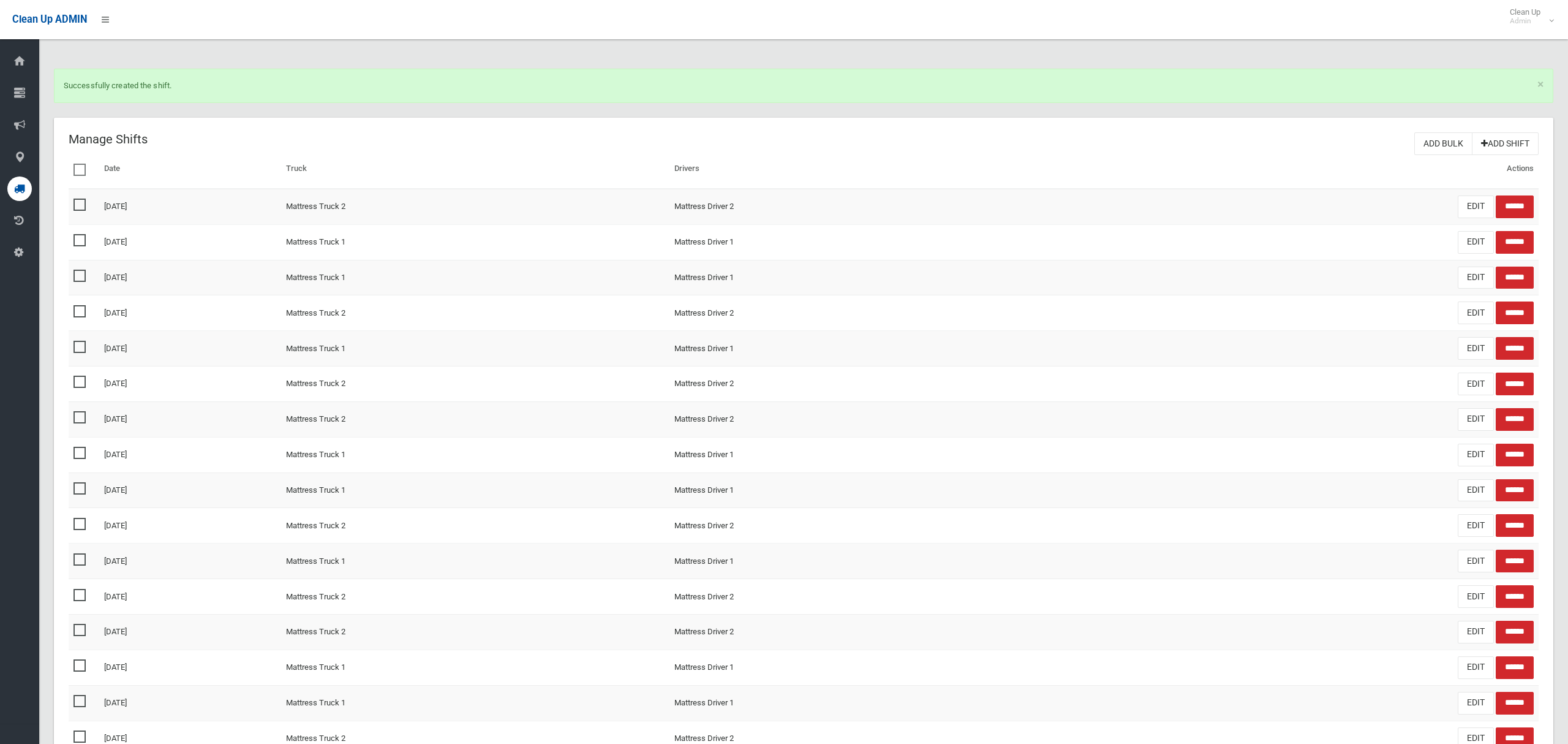
click at [14, 193] on icon at bounding box center [19, 188] width 11 height 24
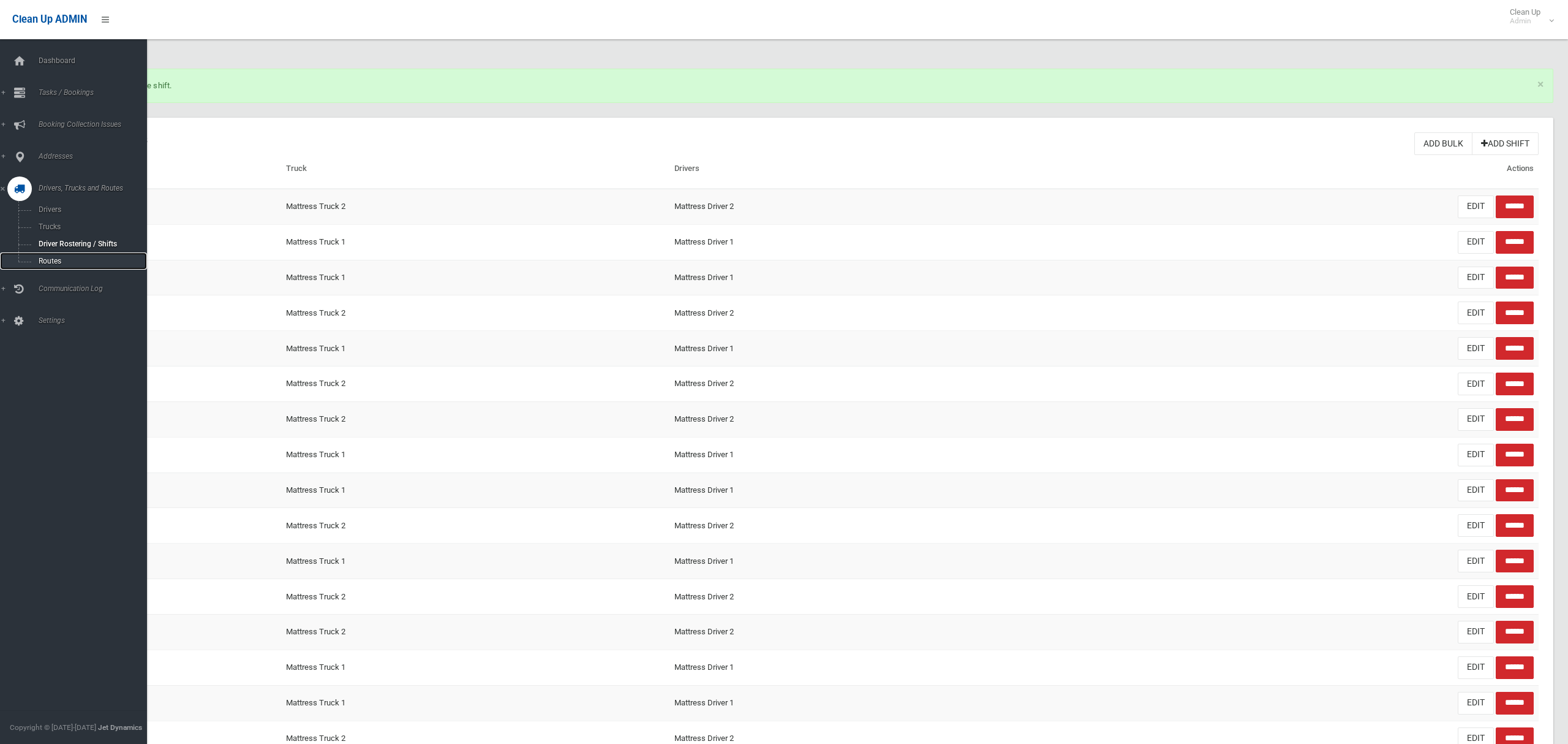
click at [48, 252] on link "Routes" at bounding box center [73, 261] width 147 height 17
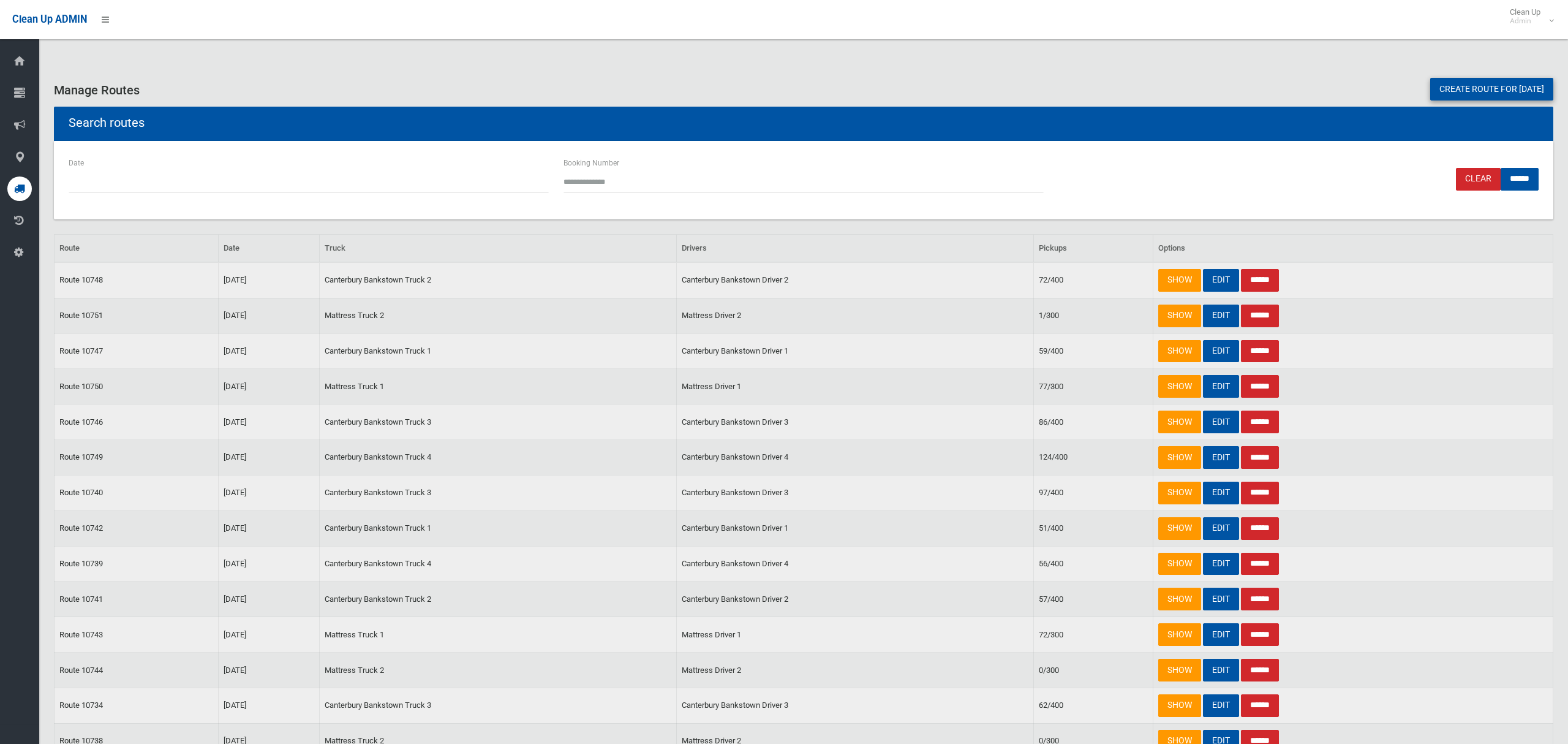
click at [1474, 88] on link "Create route for [DATE]" at bounding box center [1492, 89] width 124 height 22
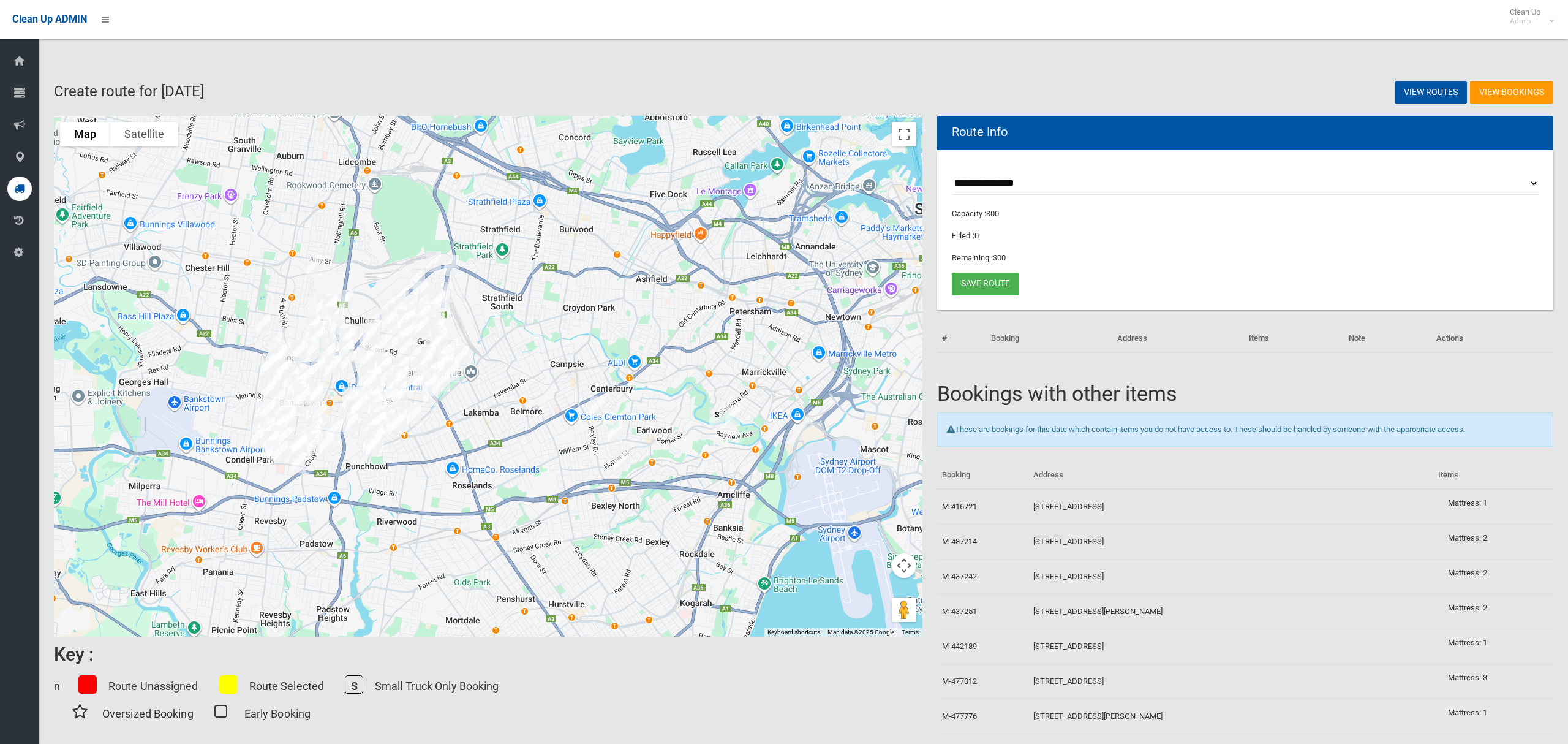
click at [714, 417] on img "117 Bayview Avenue, EARLWOOD NSW 2206" at bounding box center [716, 417] width 24 height 30
